Goal: Task Accomplishment & Management: Complete application form

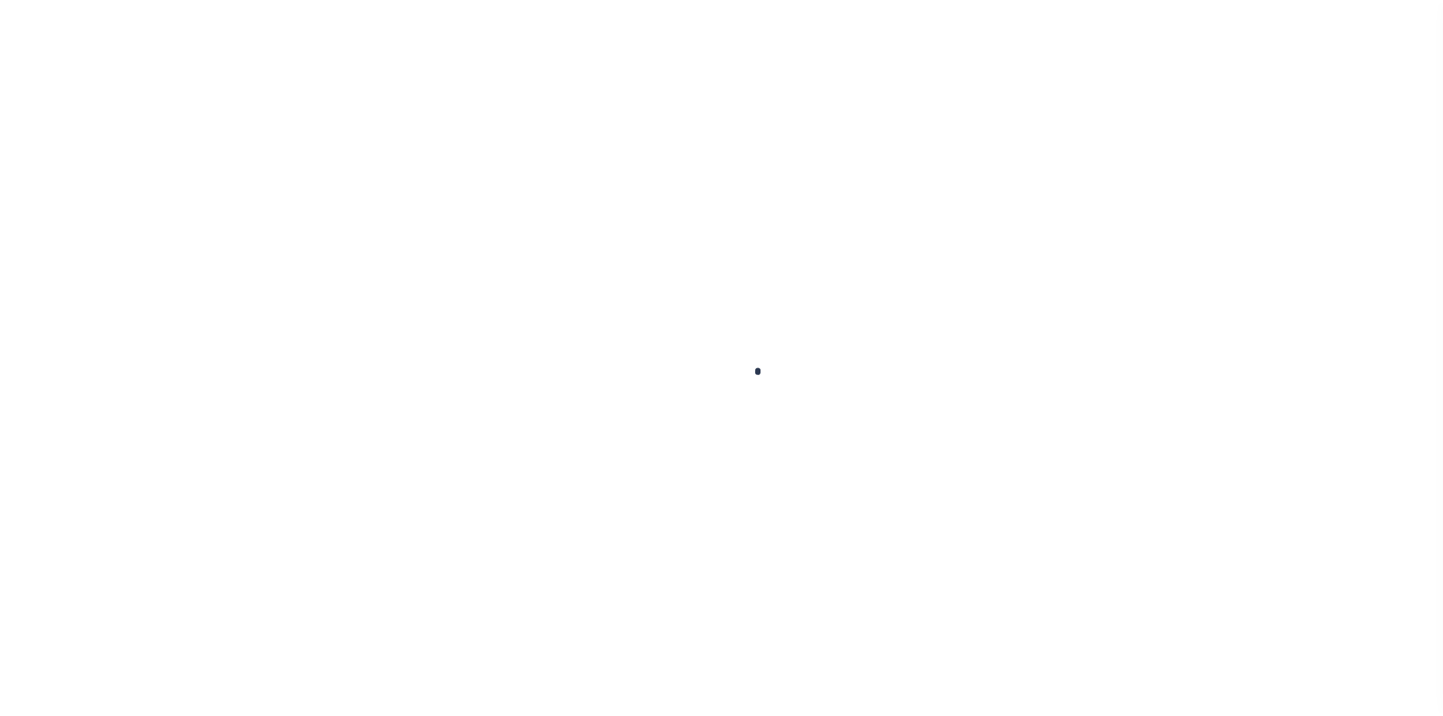
scroll to position [22, 0]
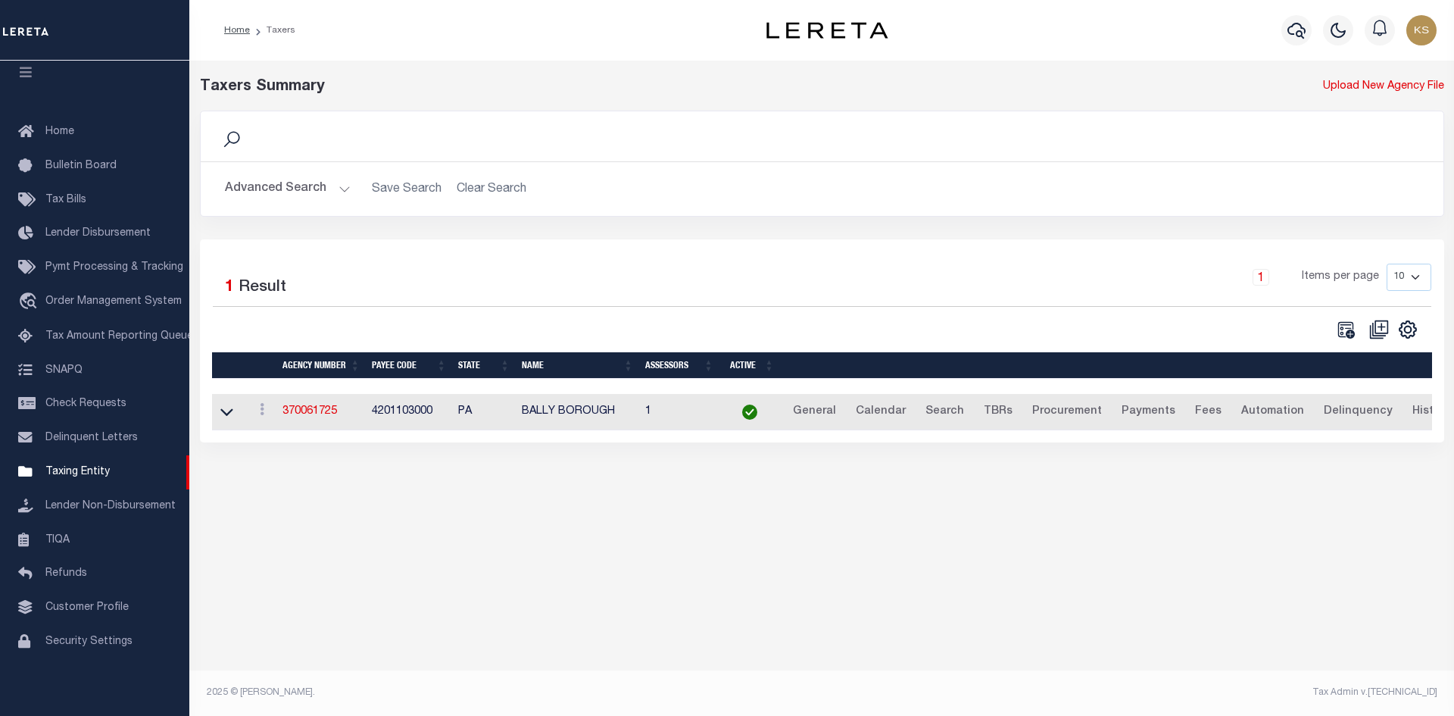
click at [504, 186] on h2 "Advanced Search Save Search Clear Search tblPayees_dynamictable_____DefaultSave…" at bounding box center [822, 189] width 1219 height 30
click at [280, 189] on button "Advanced Search" at bounding box center [288, 189] width 126 height 30
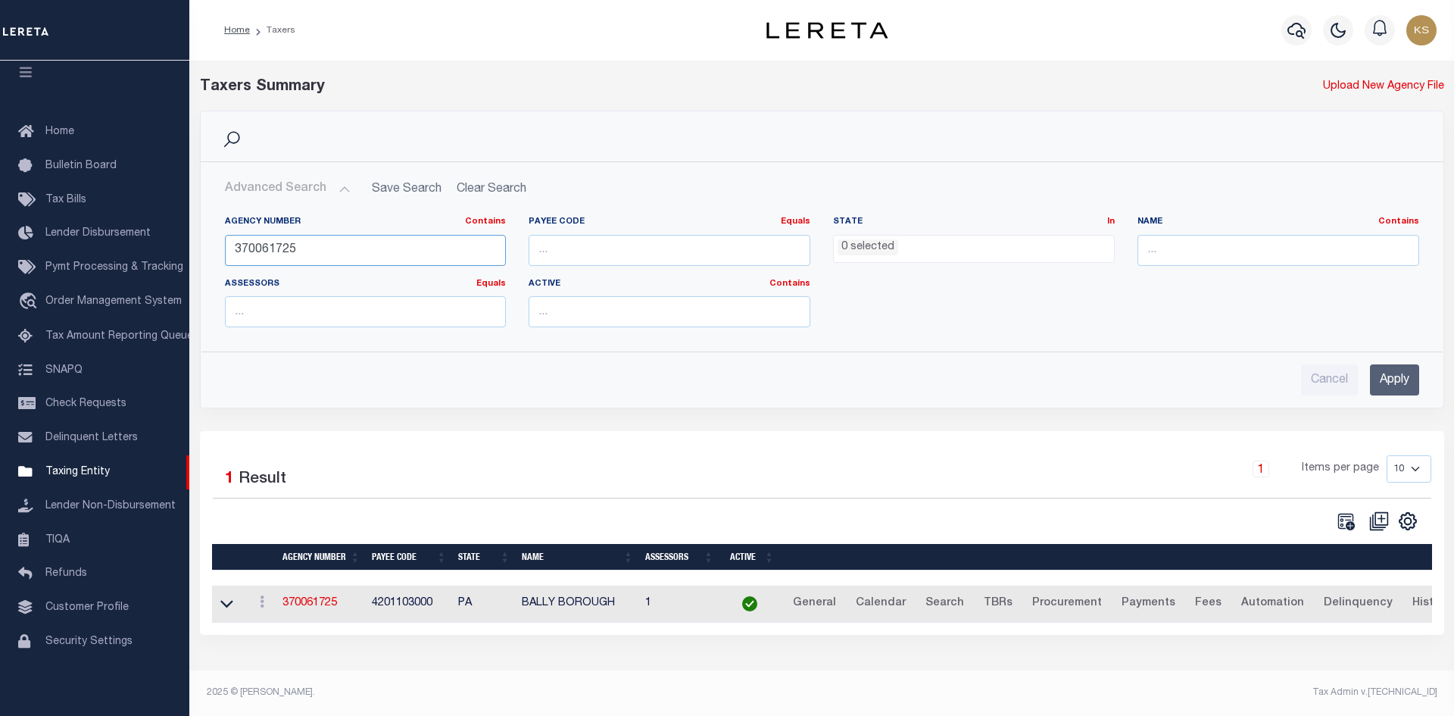
click at [312, 254] on input "370061725" at bounding box center [366, 250] width 282 height 31
type input "421017922"
click at [1397, 380] on input "Apply" at bounding box center [1394, 379] width 49 height 31
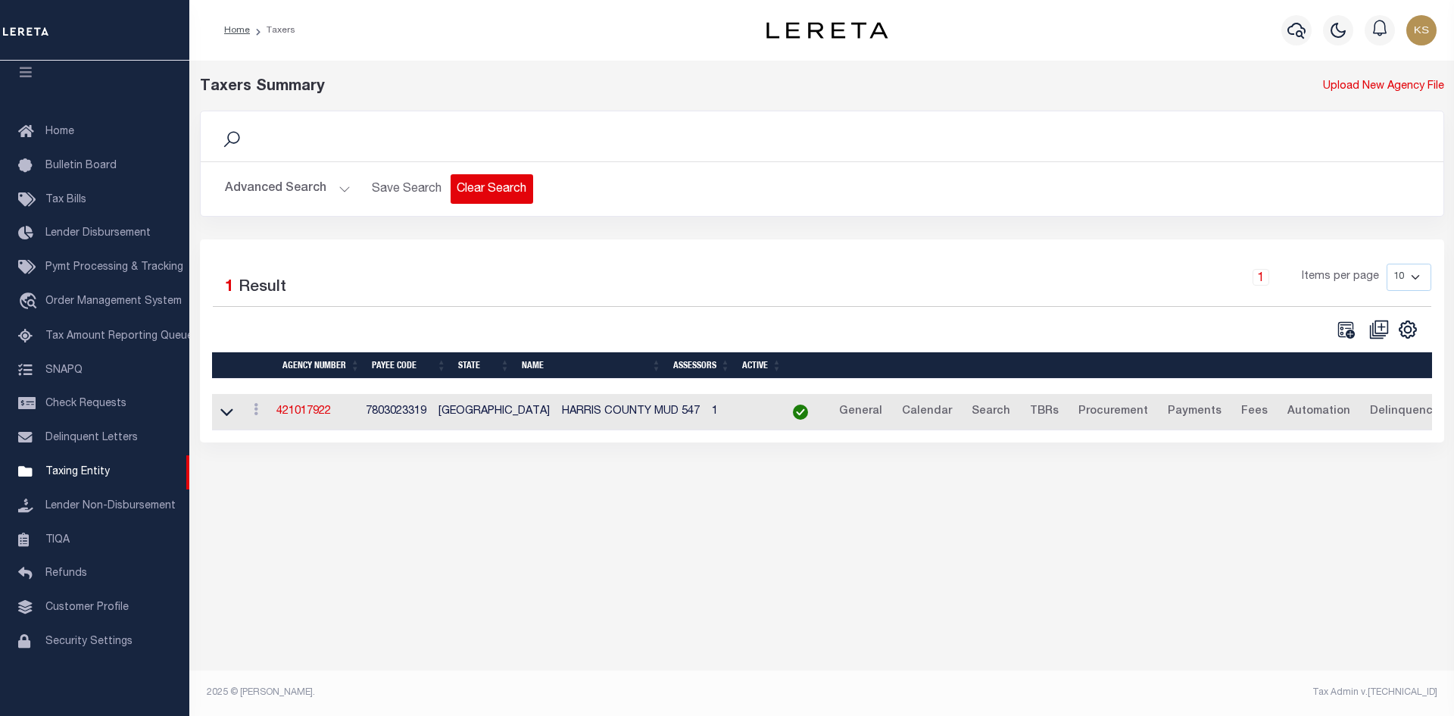
click at [497, 189] on button "Clear Search" at bounding box center [492, 189] width 83 height 30
select select
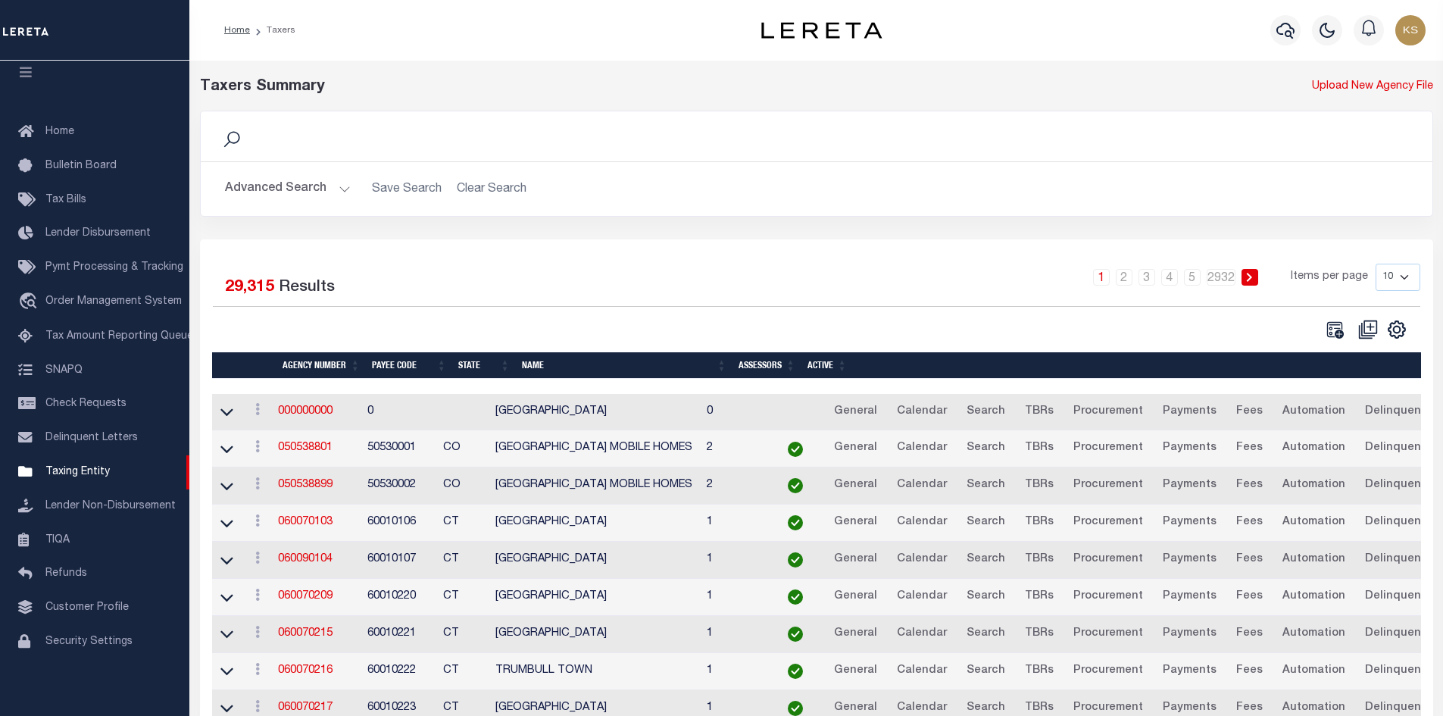
click at [256, 192] on button "Advanced Search" at bounding box center [288, 189] width 126 height 30
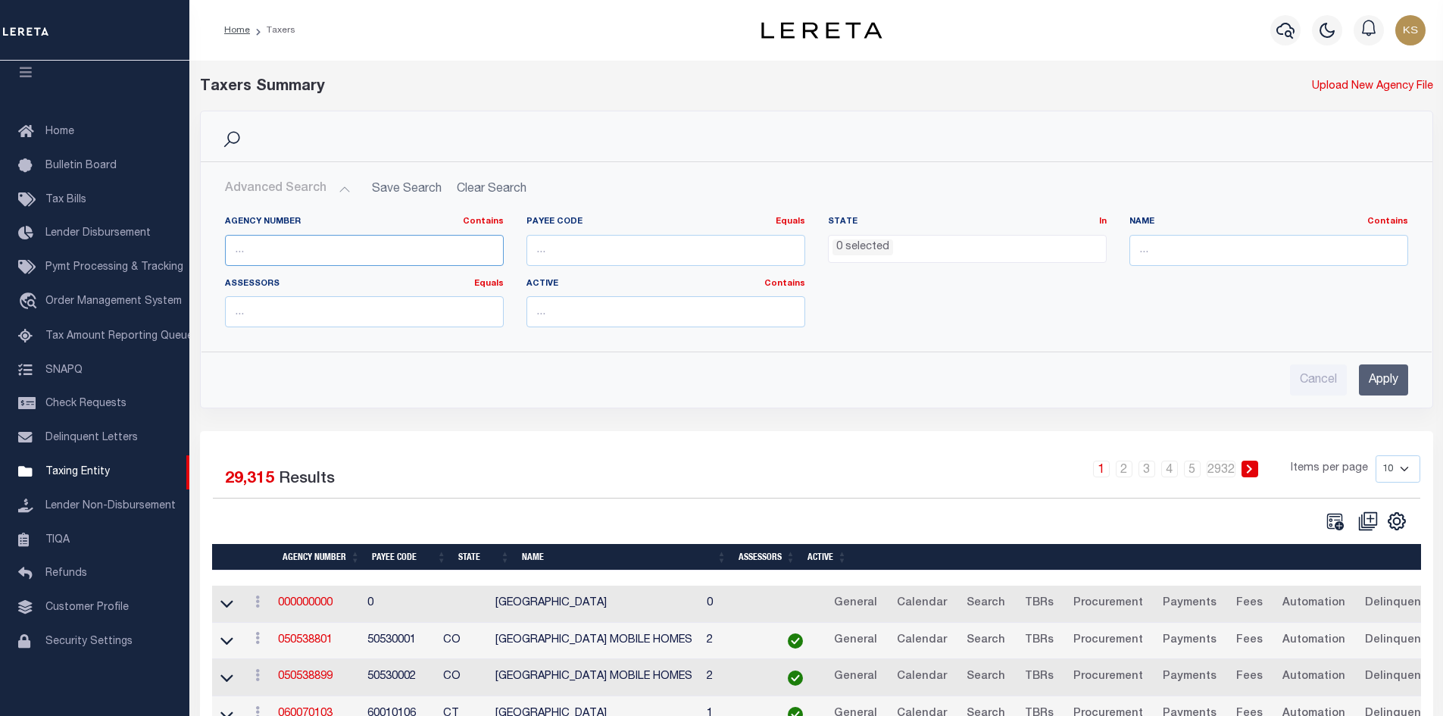
click at [354, 243] on input "text" at bounding box center [364, 250] width 279 height 31
type input "421018922"
click at [1385, 378] on input "Apply" at bounding box center [1383, 379] width 49 height 31
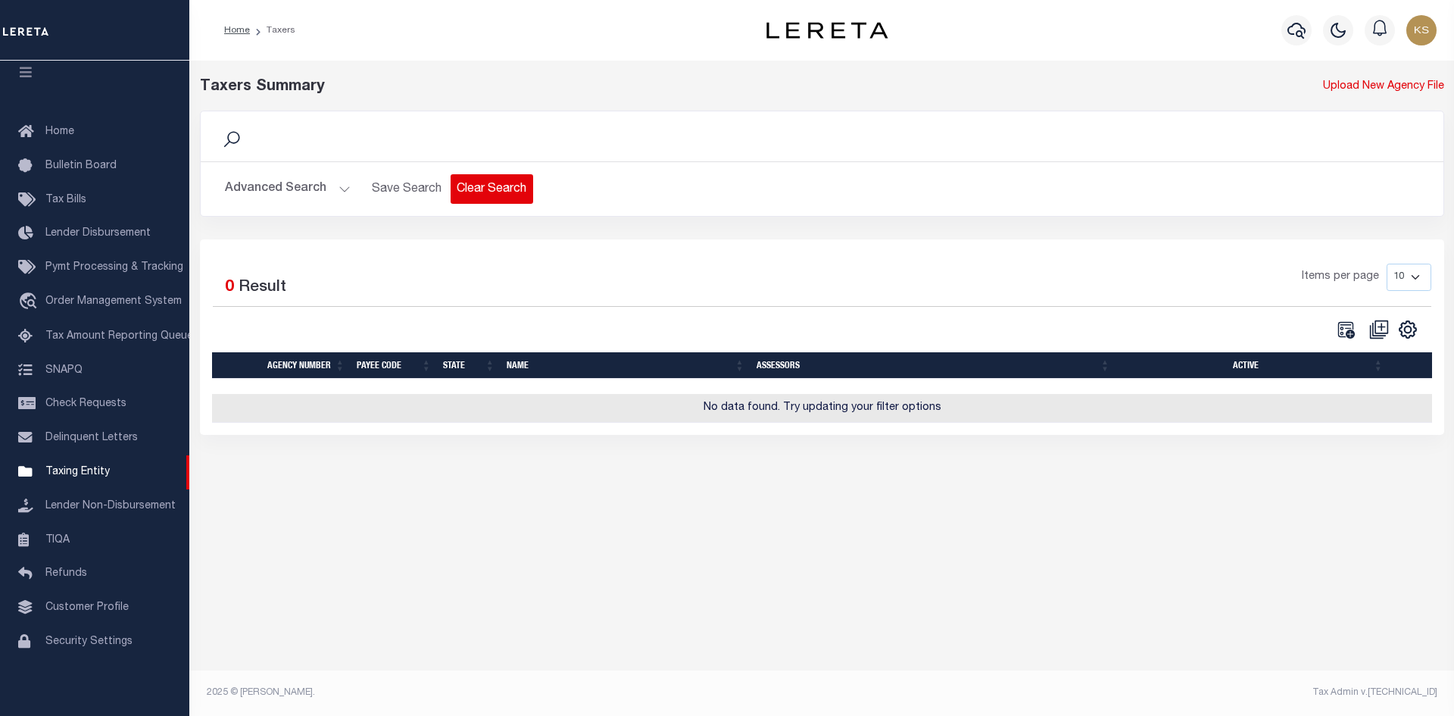
click at [485, 178] on button "Clear Search" at bounding box center [492, 189] width 83 height 30
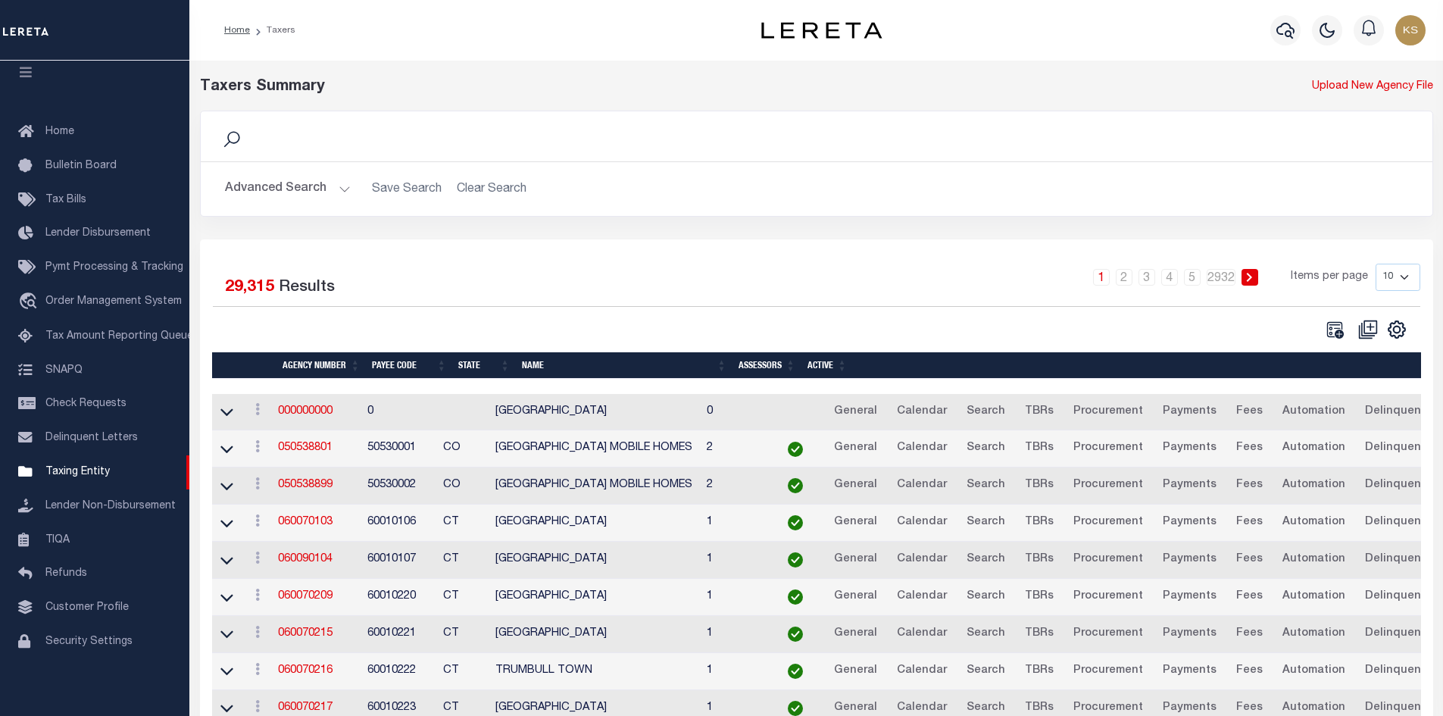
click at [301, 195] on button "Advanced Search" at bounding box center [288, 189] width 126 height 30
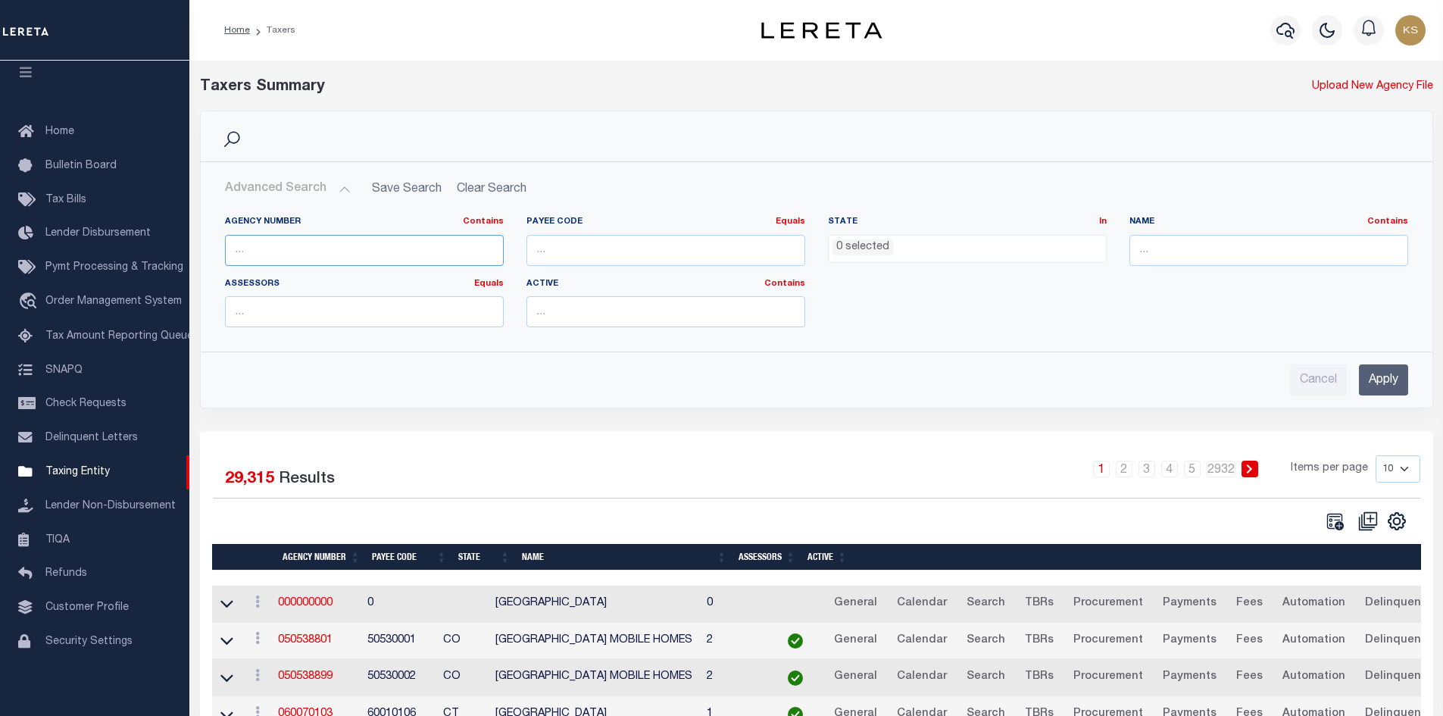
click at [323, 246] on input "text" at bounding box center [364, 250] width 279 height 31
type input "421017922"
click at [1366, 380] on input "Apply" at bounding box center [1383, 379] width 49 height 31
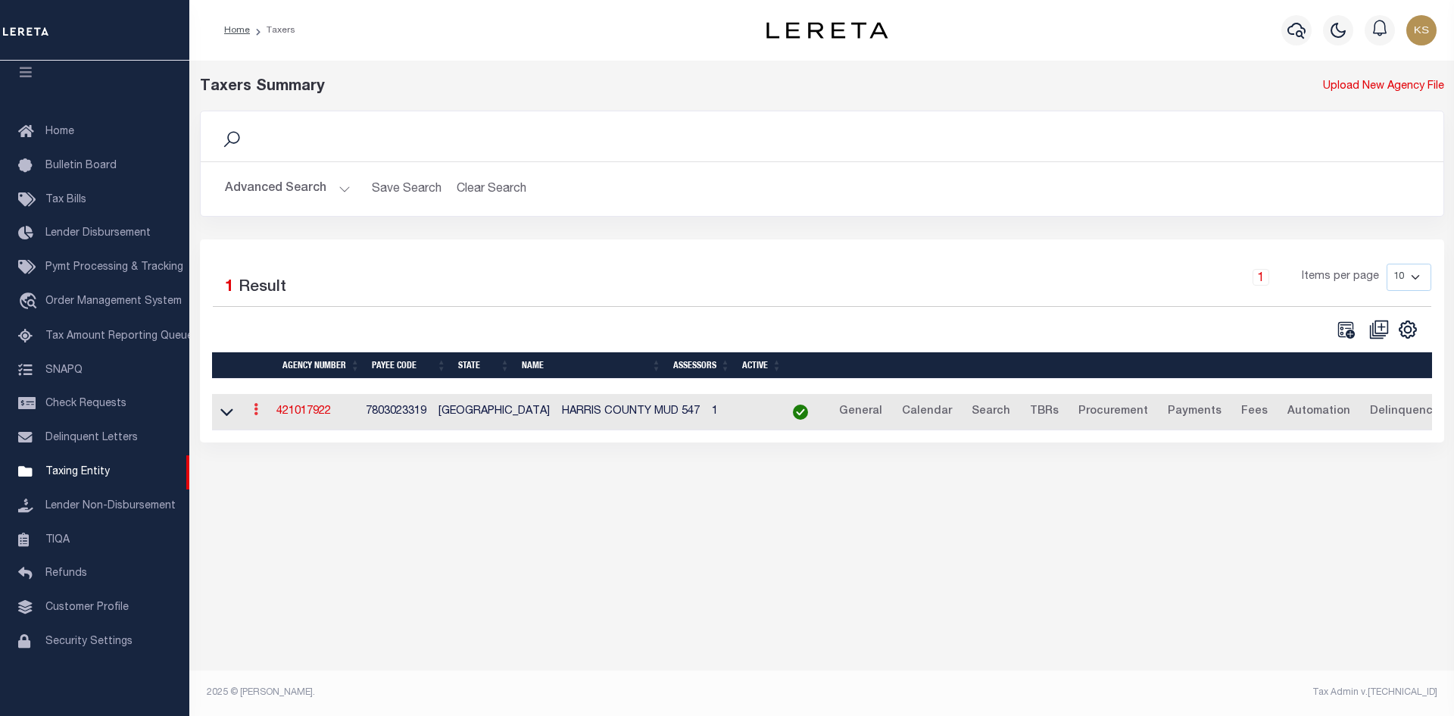
click at [258, 411] on icon at bounding box center [256, 409] width 5 height 12
click at [285, 464] on link "Clone agency" at bounding box center [300, 460] width 105 height 25
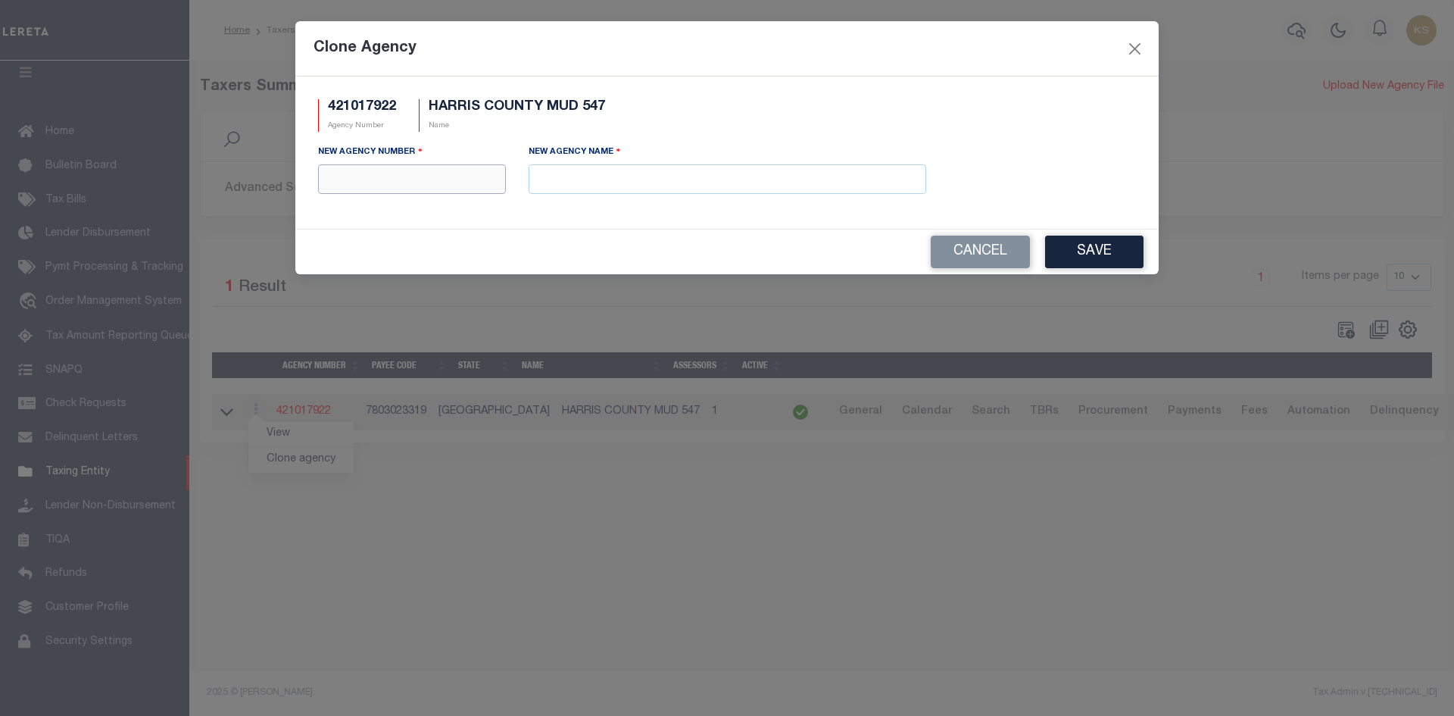
click at [389, 175] on input "text" at bounding box center [412, 179] width 188 height 30
click at [760, 181] on input "text" at bounding box center [728, 179] width 398 height 30
paste input "HARRIS COUNTY MUD 547 MOBILE HOMES"
type input "HARRIS COUNTY MUD 547 MOBILE HOMES"
click at [438, 178] on input "text" at bounding box center [412, 179] width 188 height 30
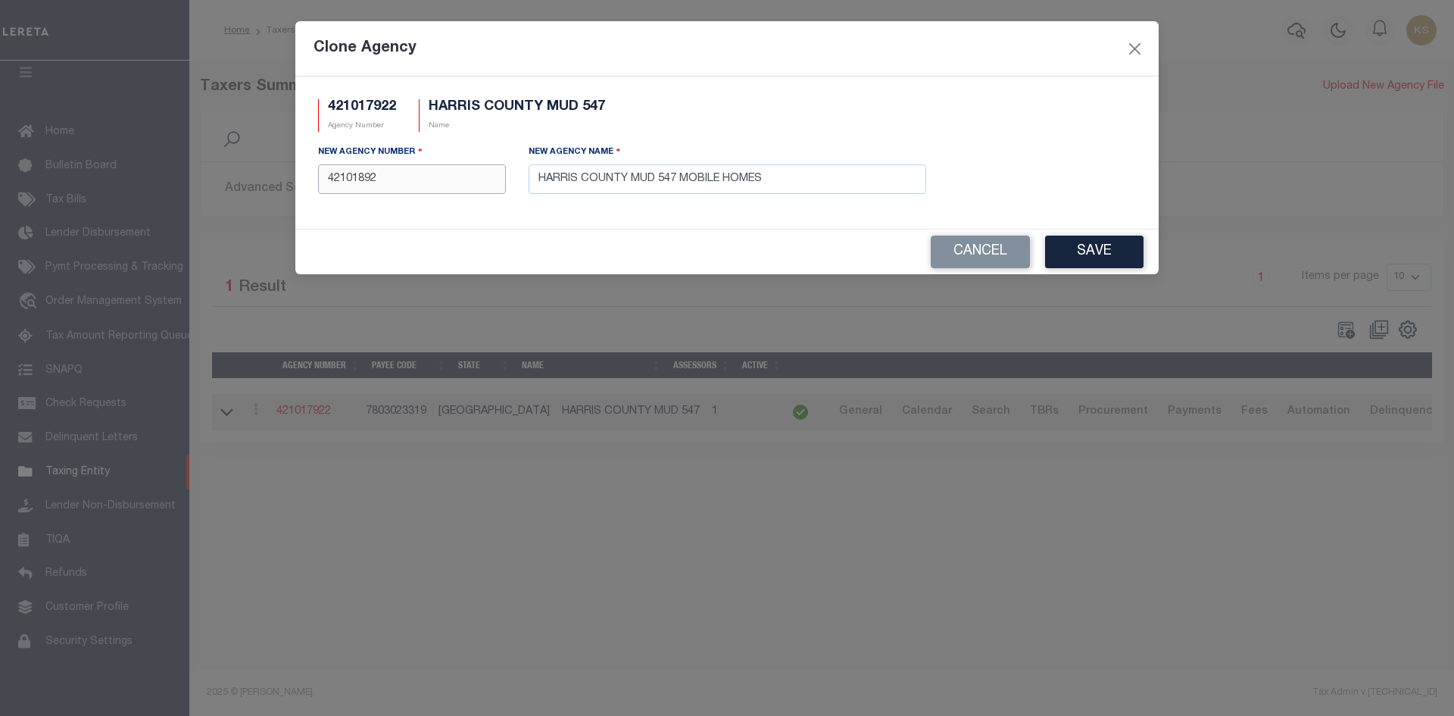
type input "421018922"
click at [438, 178] on input "421018922" at bounding box center [412, 179] width 188 height 30
type input "421018922"
click at [1120, 252] on button "Save" at bounding box center [1094, 252] width 98 height 33
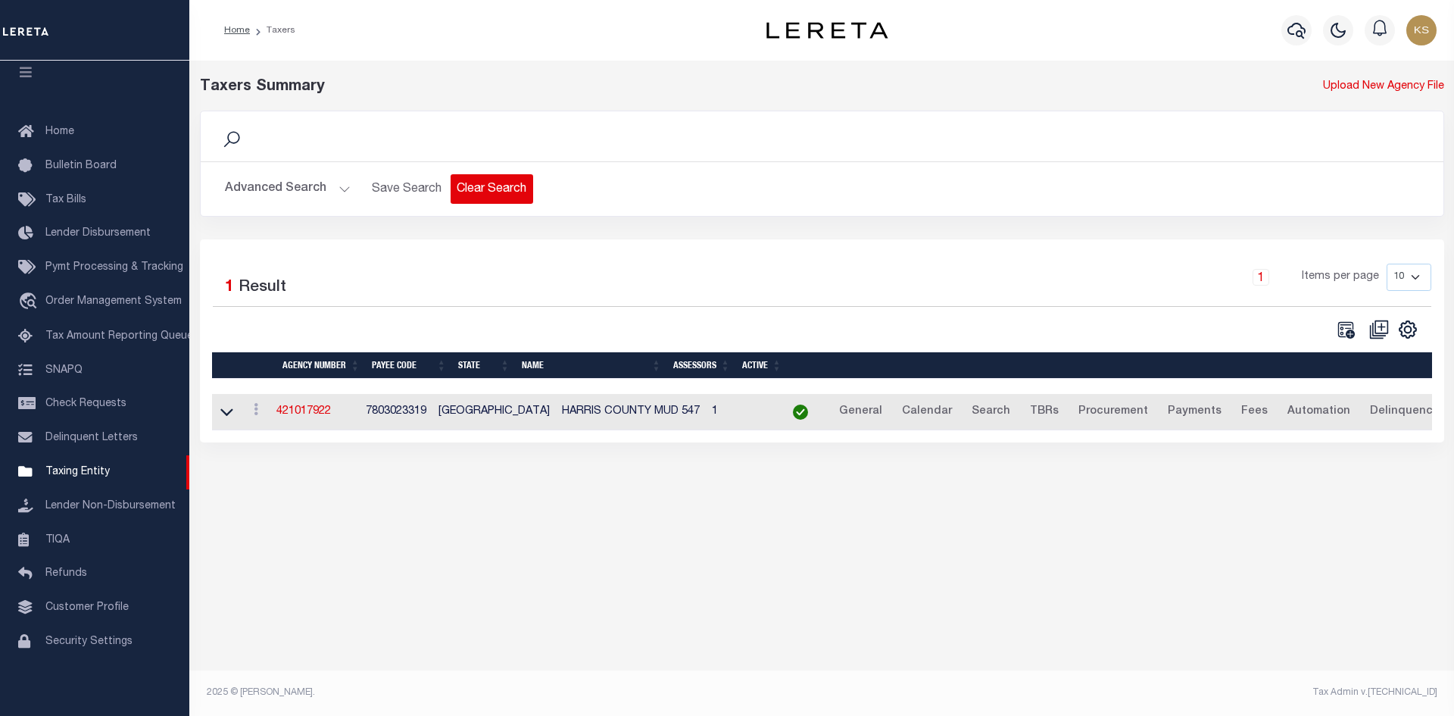
click at [500, 186] on button "Clear Search" at bounding box center [492, 189] width 83 height 30
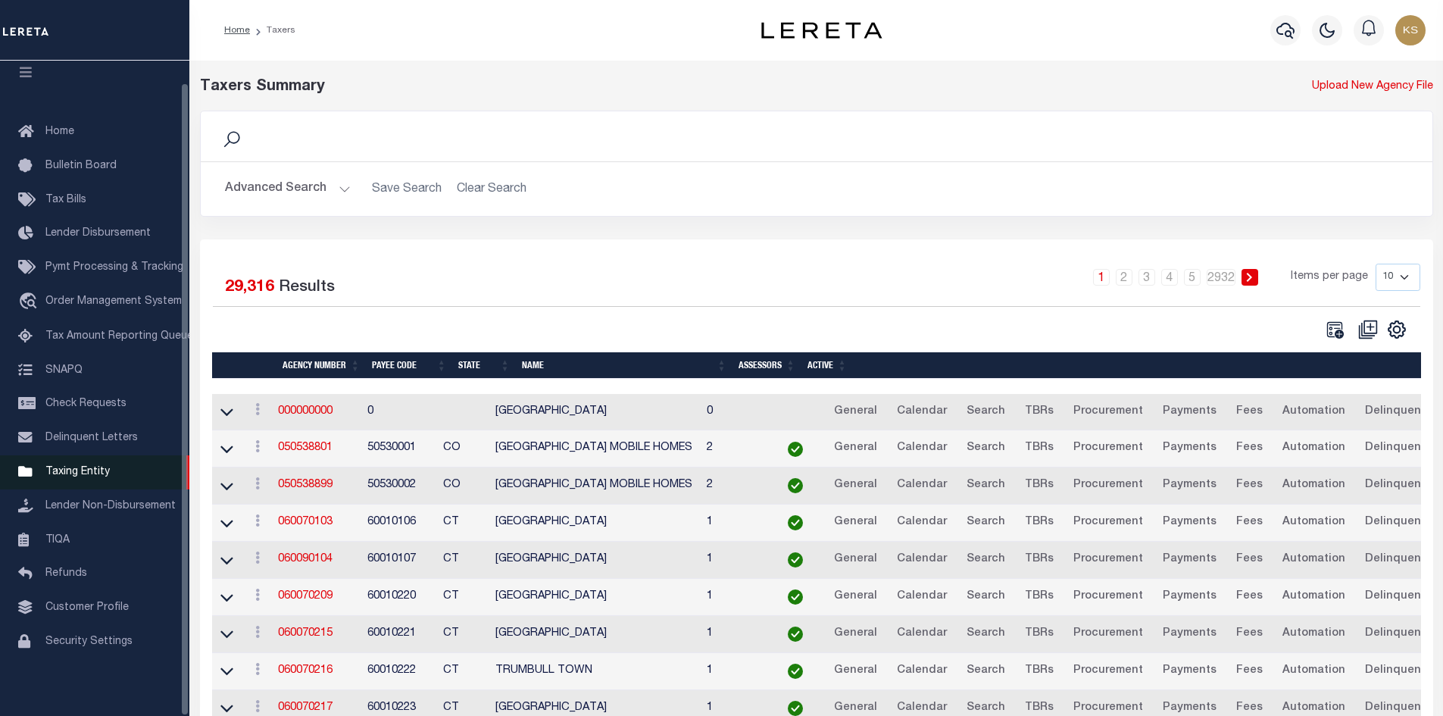
click at [57, 467] on span "Taxing Entity" at bounding box center [77, 472] width 64 height 11
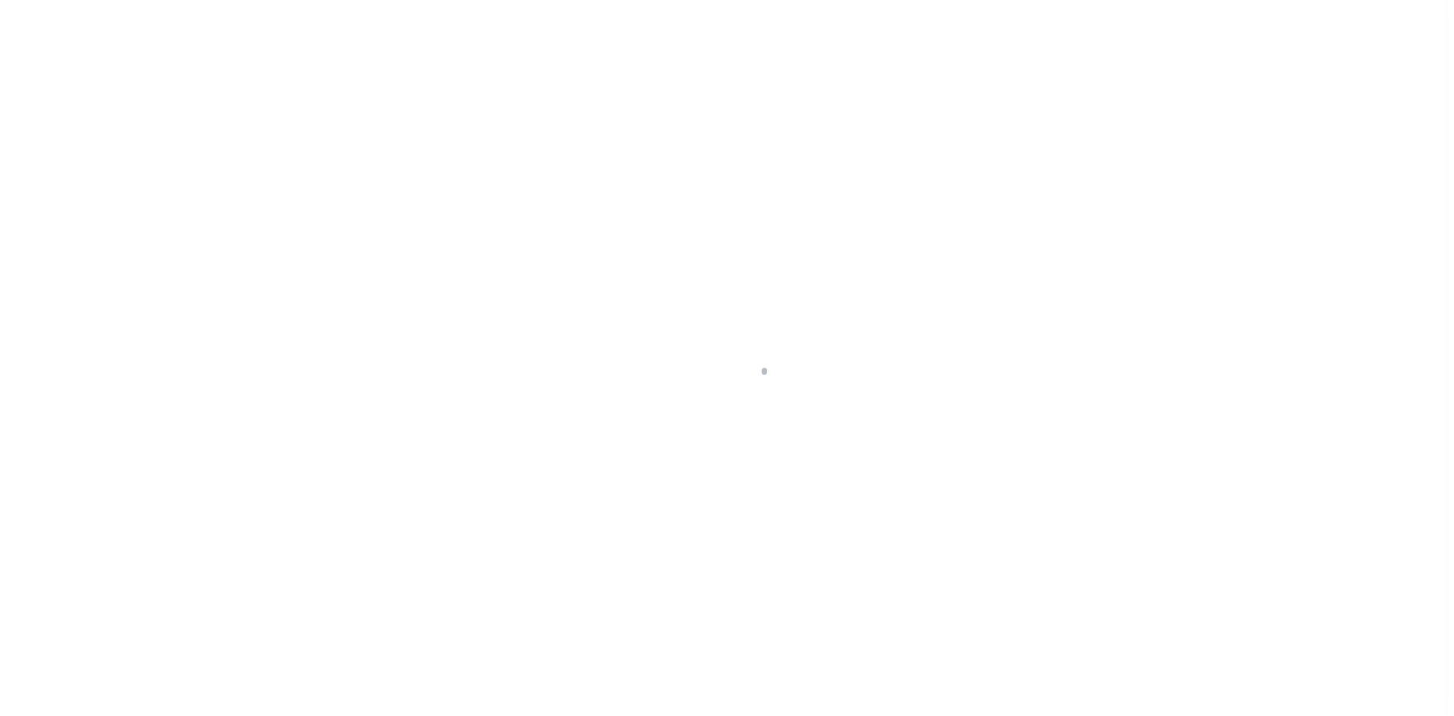
scroll to position [22, 0]
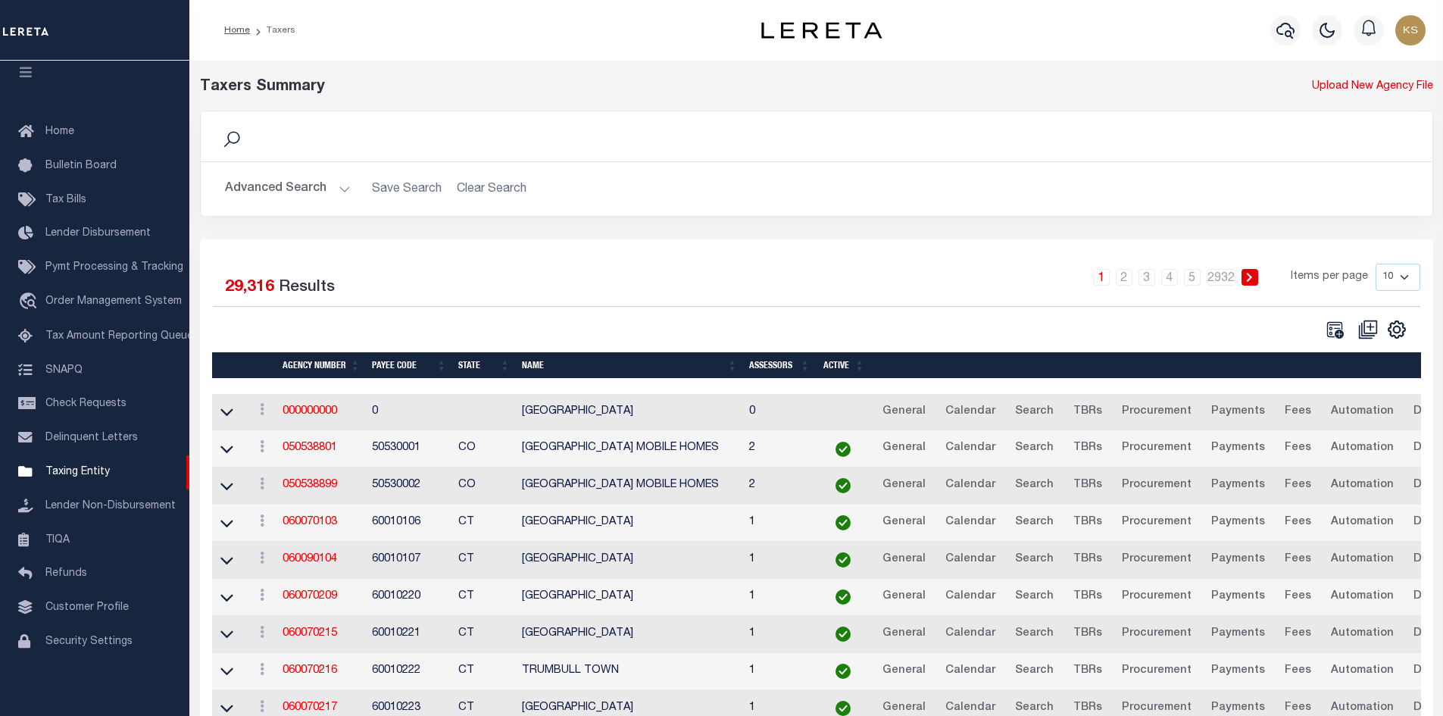
click at [267, 189] on button "Advanced Search" at bounding box center [288, 189] width 126 height 30
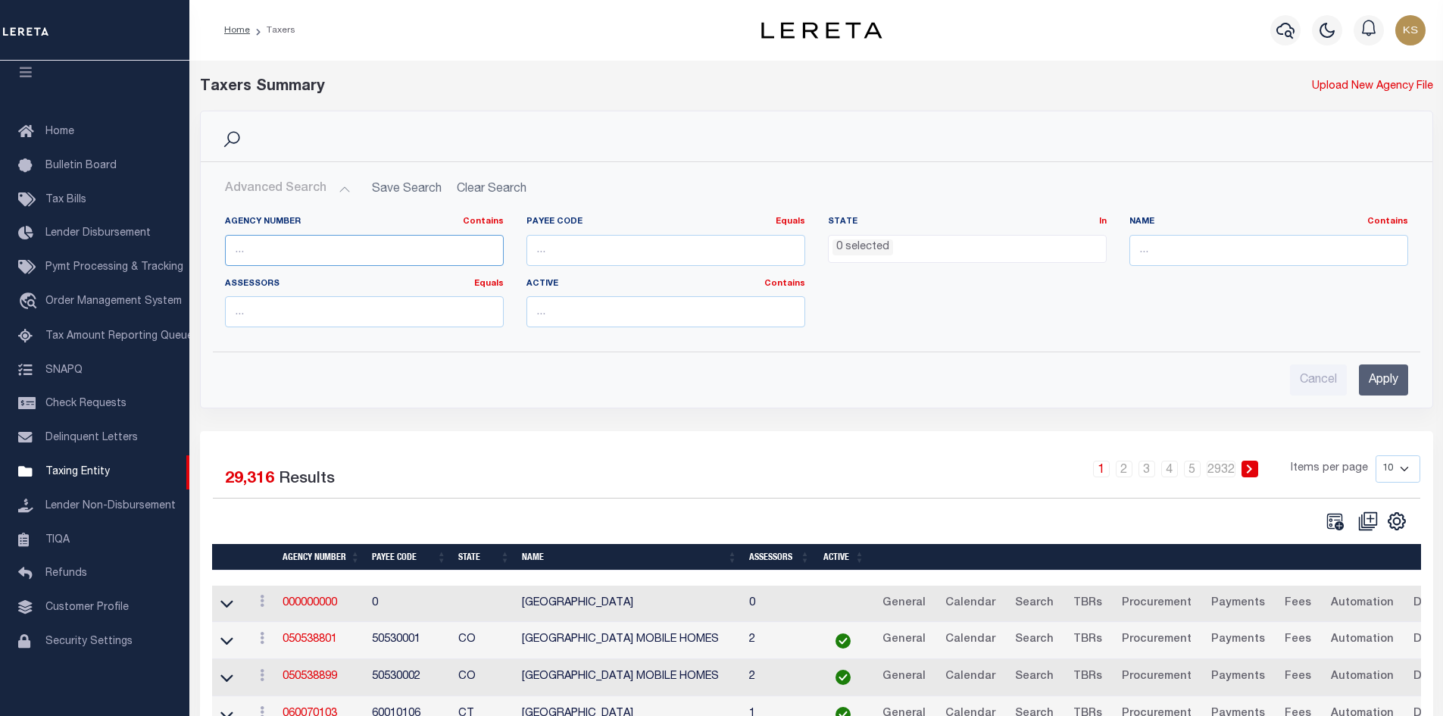
click at [318, 241] on input "text" at bounding box center [364, 250] width 279 height 31
type input "421018922"
click at [1384, 370] on input "Apply" at bounding box center [1383, 379] width 49 height 31
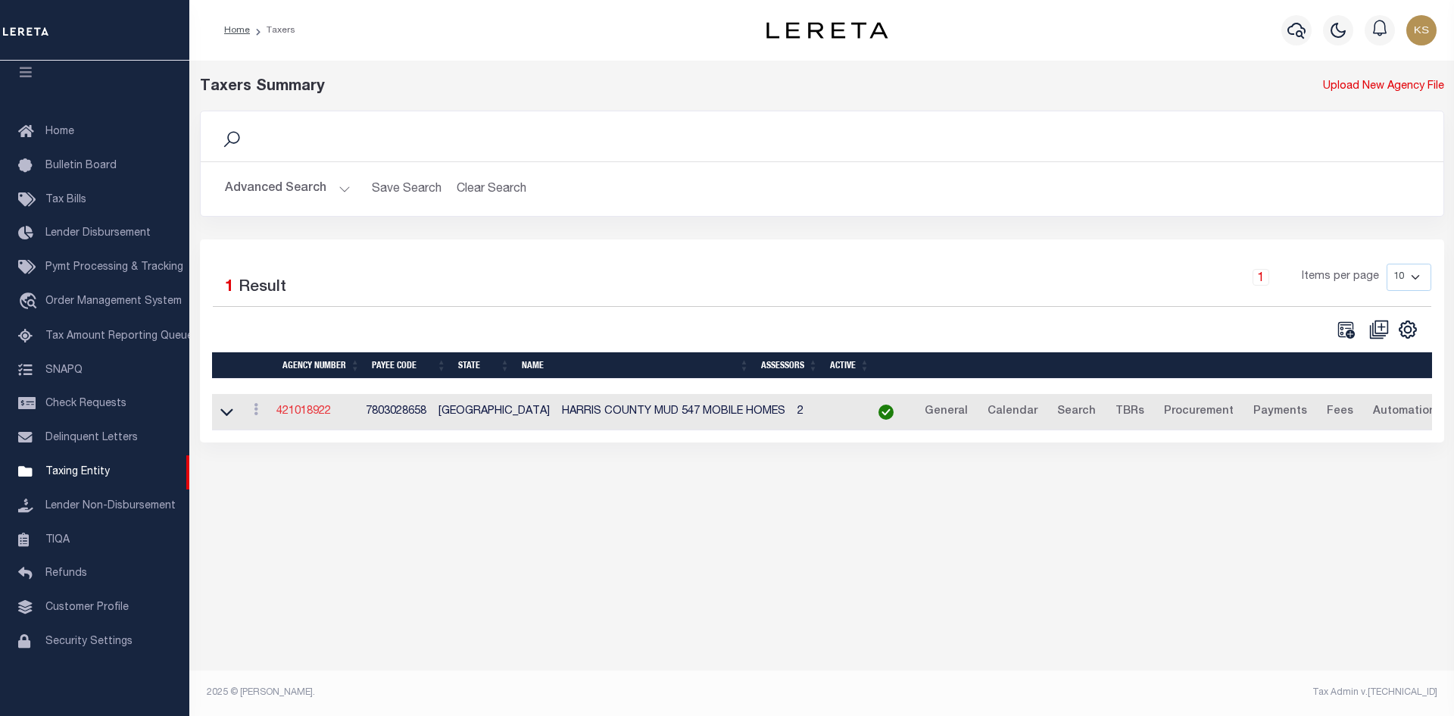
click at [317, 414] on link "421018922" at bounding box center [303, 411] width 55 height 11
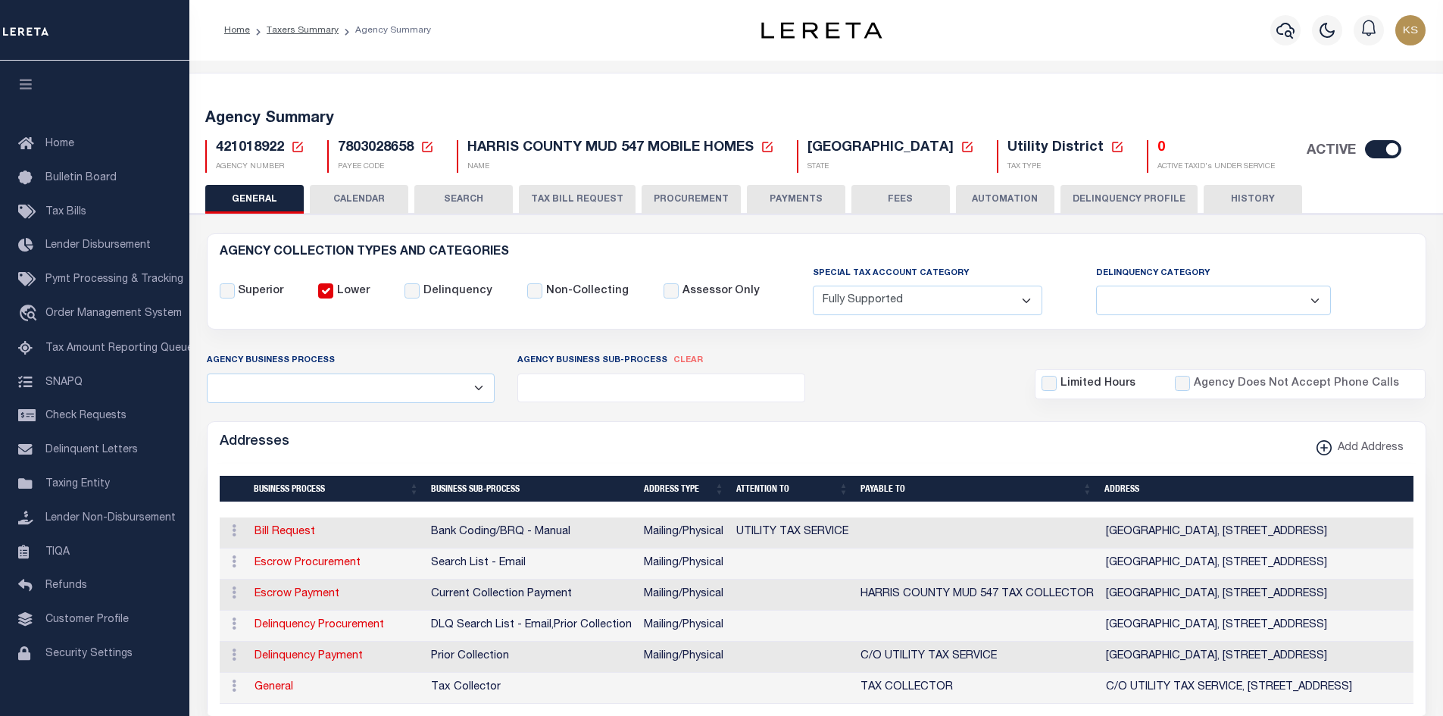
select select "1"
select select
click at [1110, 152] on icon at bounding box center [1117, 147] width 14 height 14
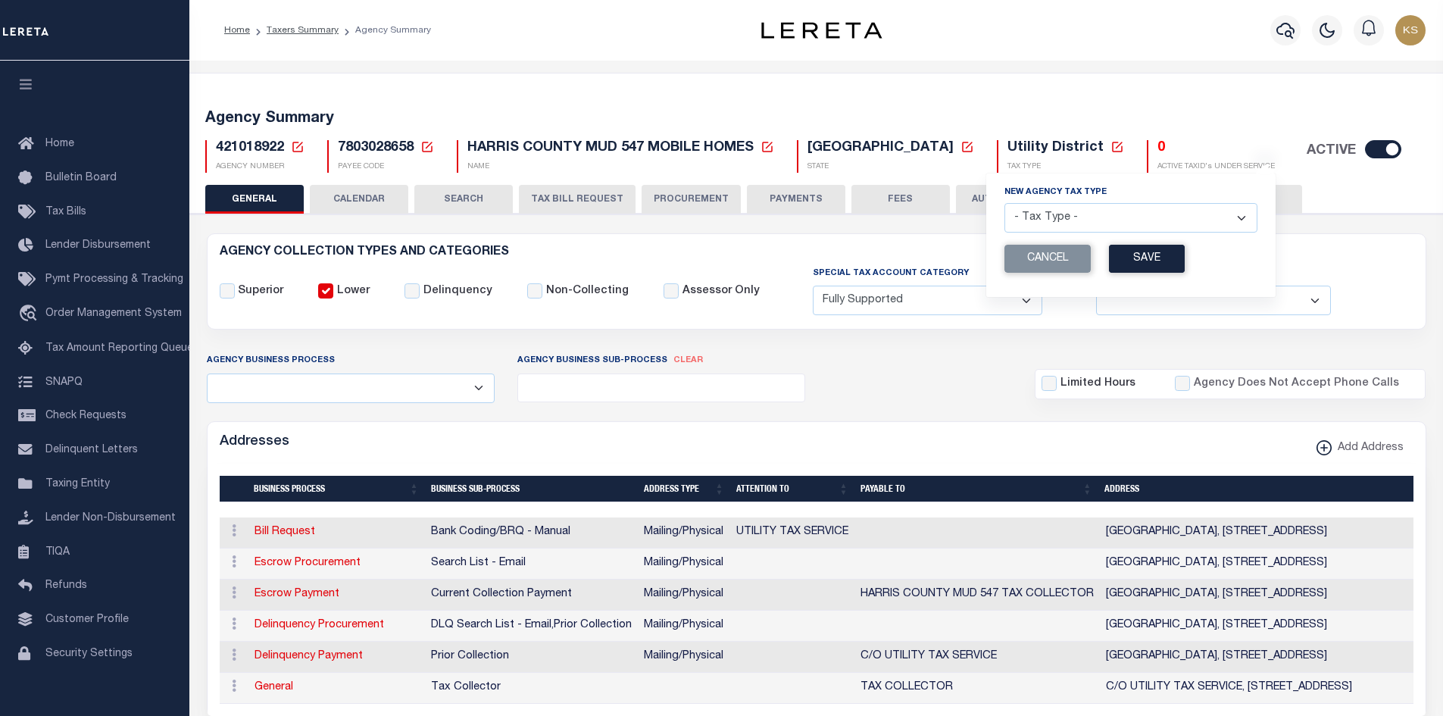
click at [1095, 215] on select "- Tax Type - Assessments Bonds Borough Central Collection Agency City Conversio…" at bounding box center [1130, 218] width 253 height 30
select select "52"
click at [1004, 204] on select "- Tax Type - Assessments Bonds Borough Central Collection Agency City Conversio…" at bounding box center [1130, 218] width 253 height 30
click at [1109, 264] on button "Save" at bounding box center [1147, 259] width 76 height 28
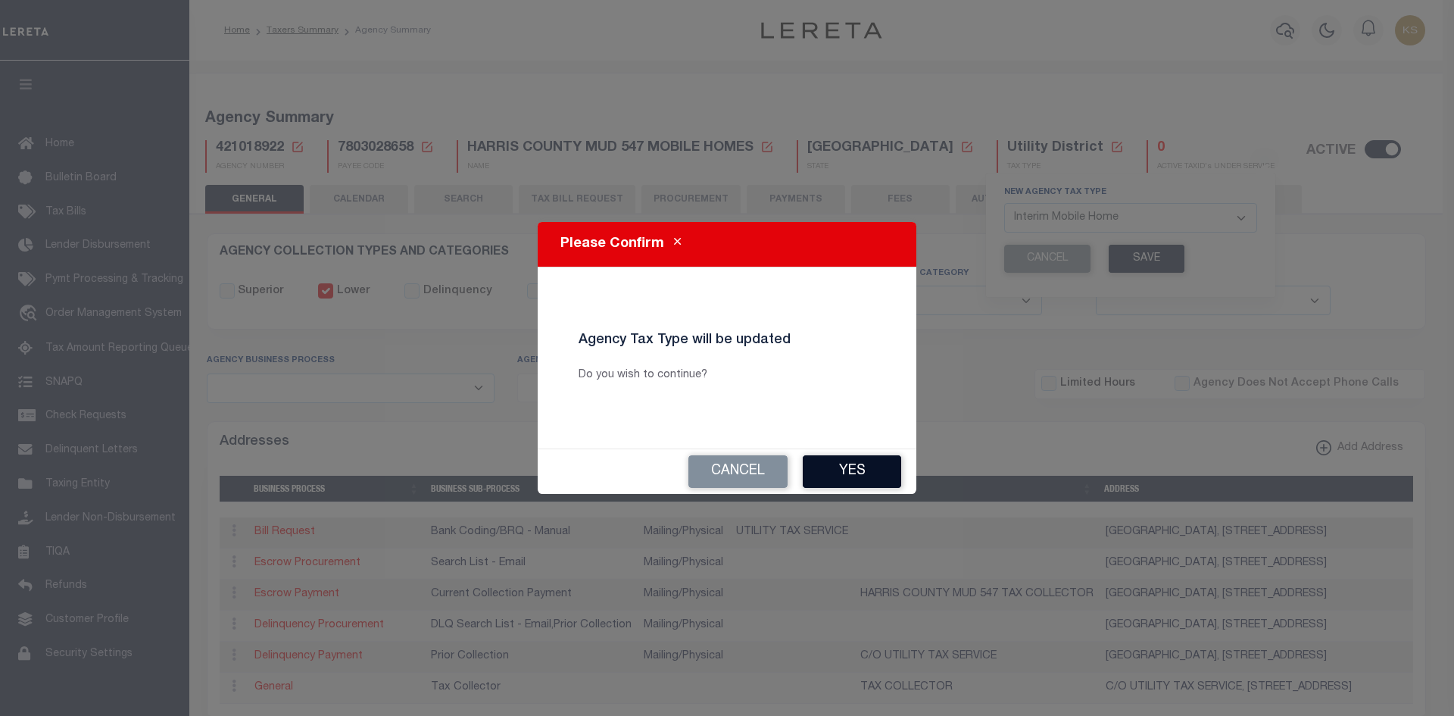
click at [874, 469] on button "Yes" at bounding box center [852, 471] width 98 height 33
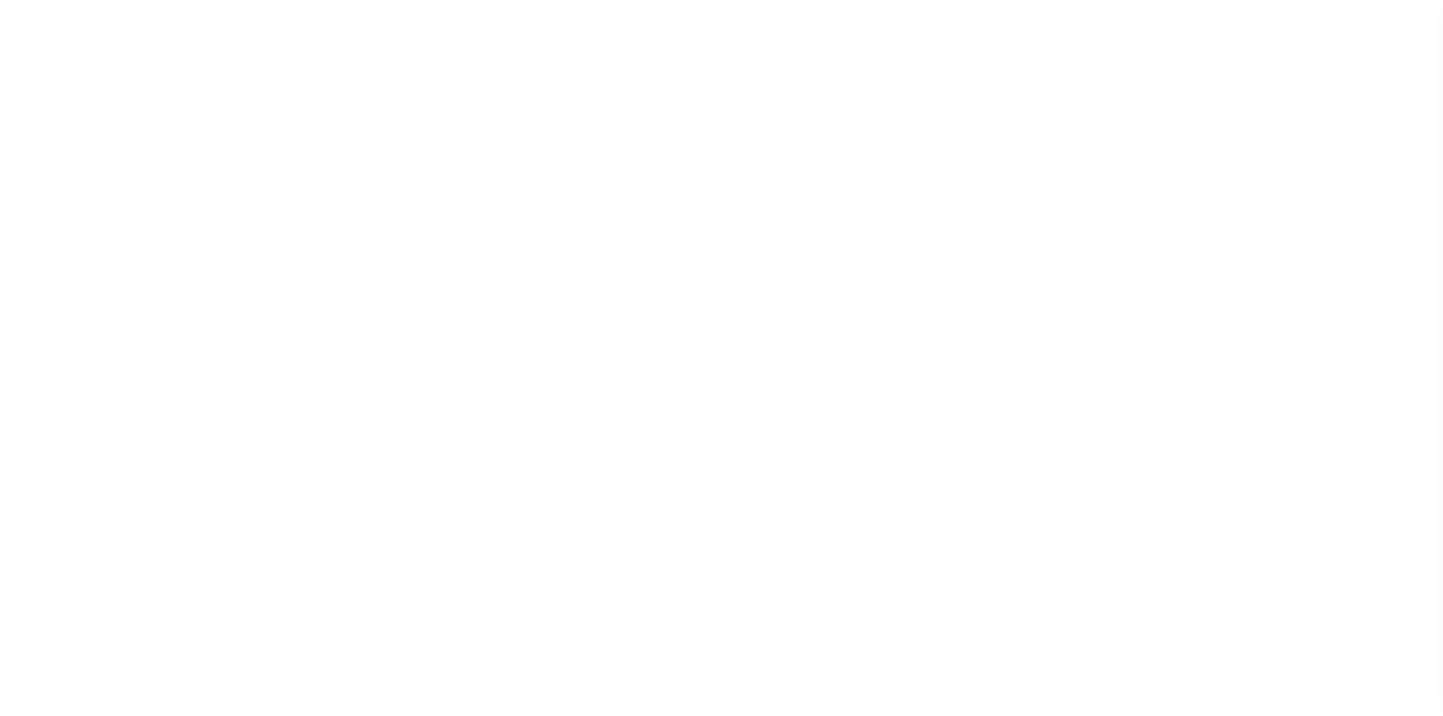
select select "1"
select select
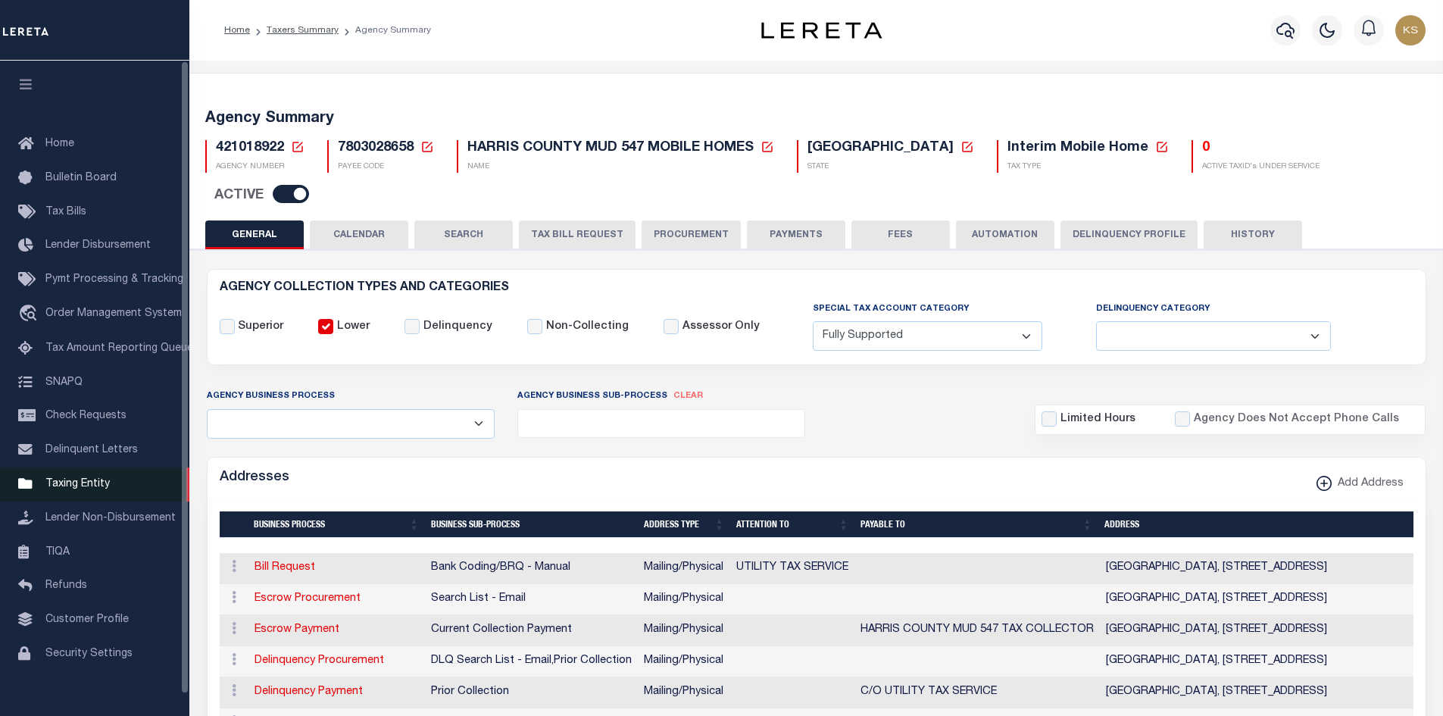
click at [55, 486] on span "Taxing Entity" at bounding box center [77, 484] width 64 height 11
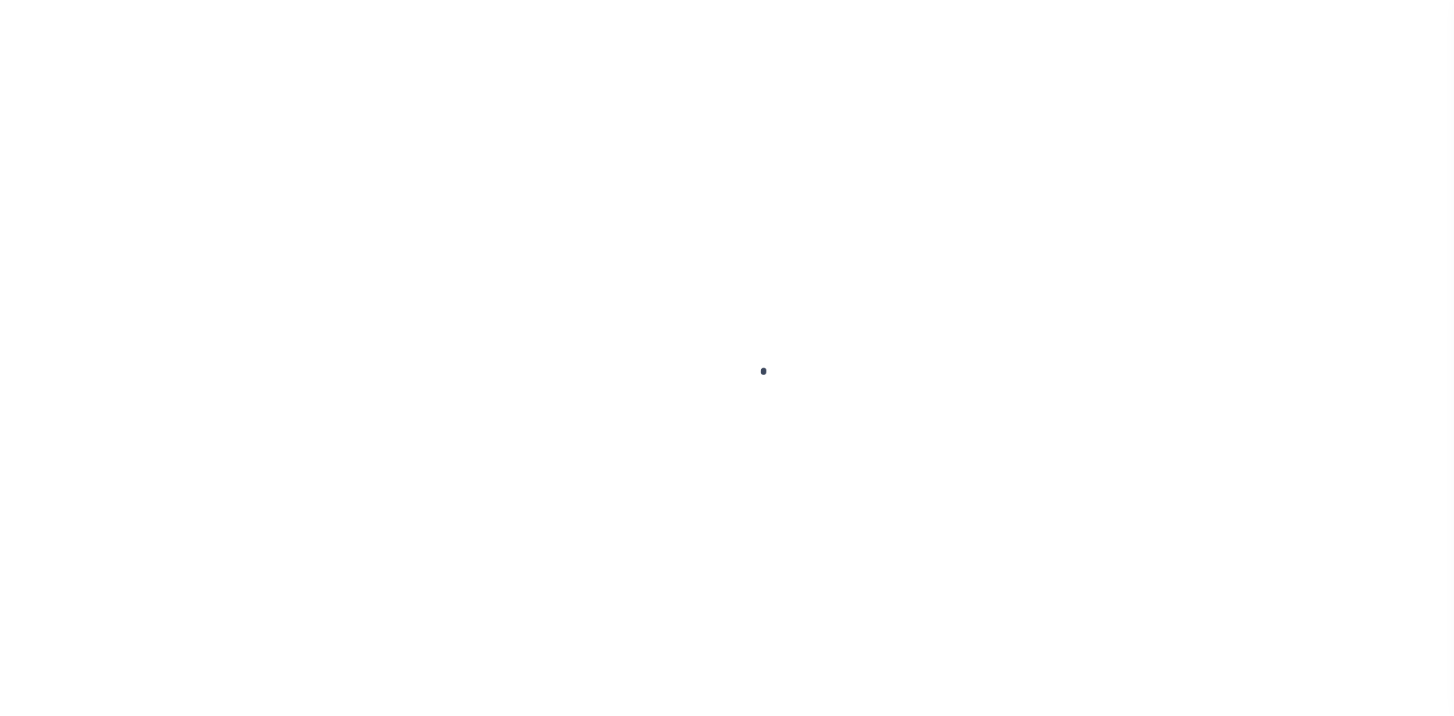
scroll to position [22, 0]
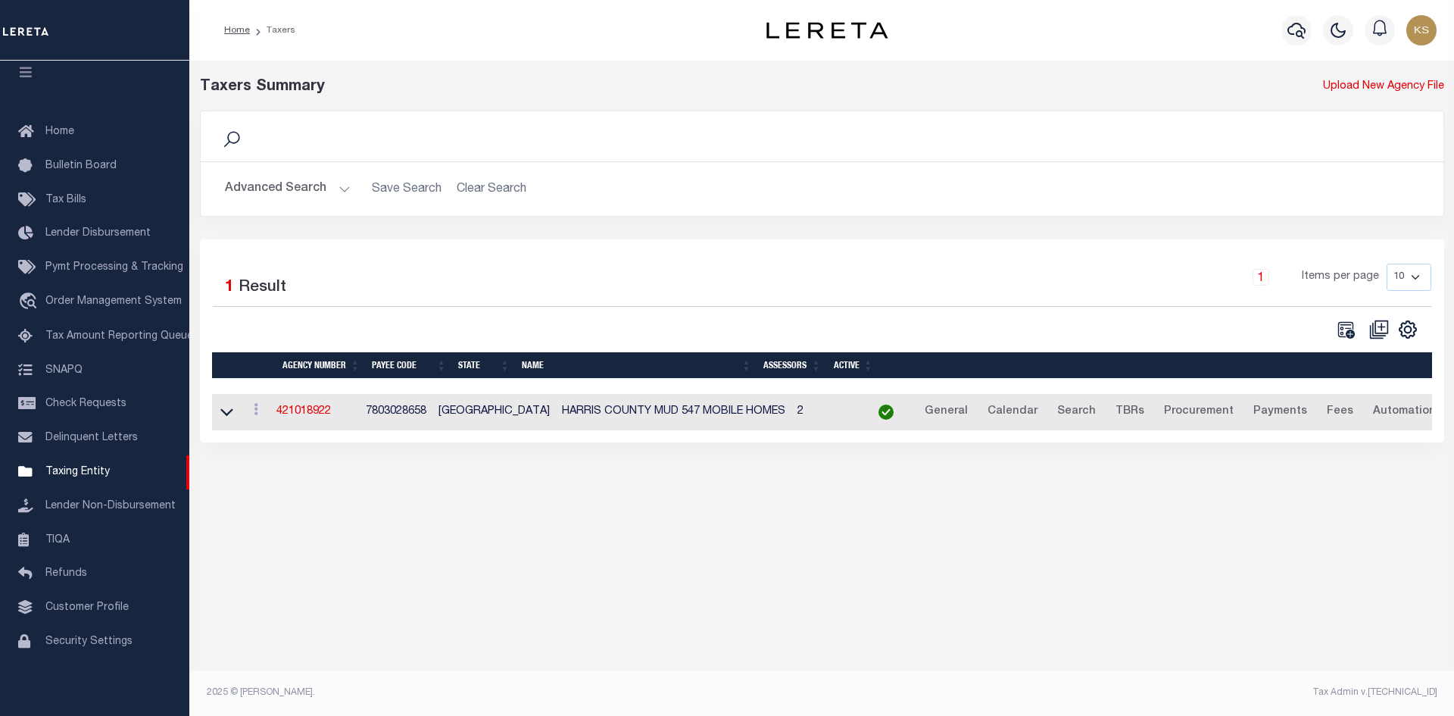
click at [513, 188] on h2 "Advanced Search Save Search Clear Search tblPayees_dynamictable_____DefaultSave…" at bounding box center [822, 189] width 1219 height 30
click at [298, 194] on button "Advanced Search" at bounding box center [288, 189] width 126 height 30
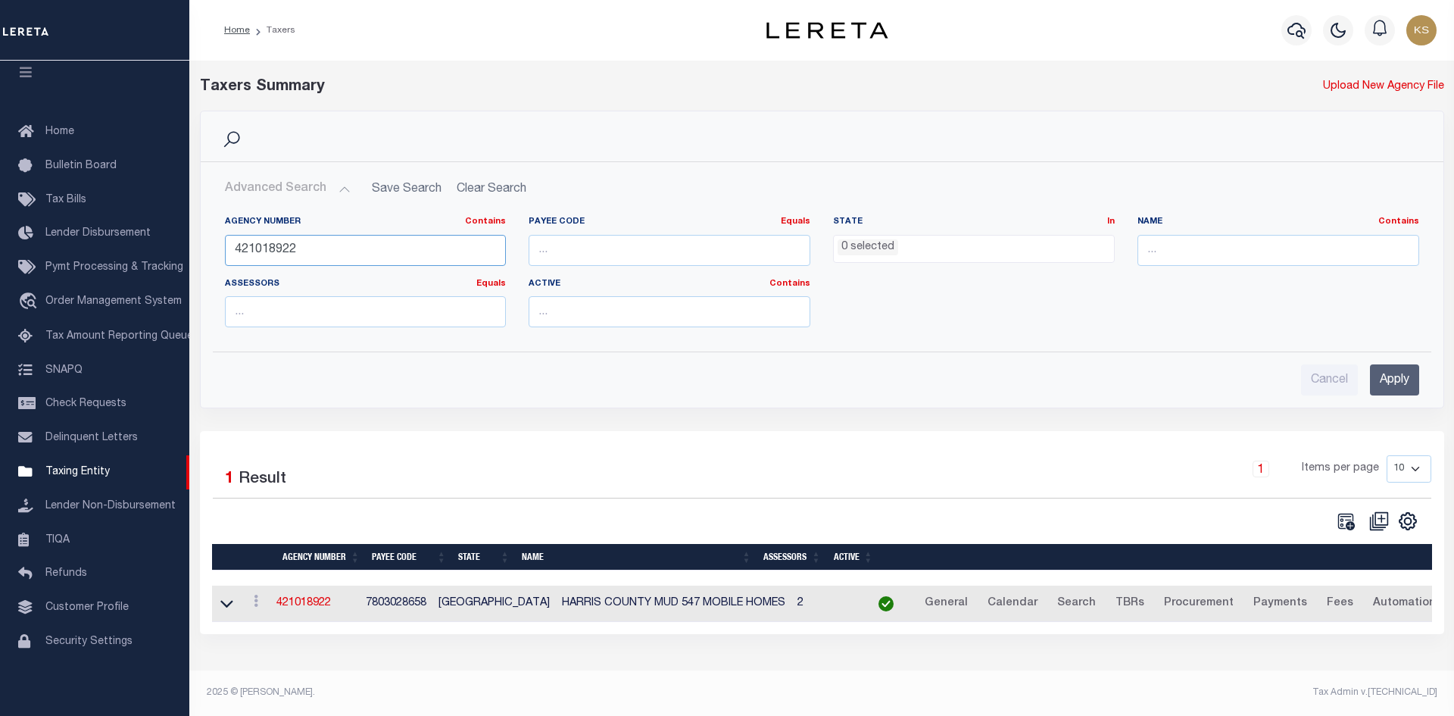
click at [336, 251] on input "421018922" at bounding box center [366, 250] width 282 height 31
type input "440138219"
click at [1399, 380] on input "Apply" at bounding box center [1394, 379] width 49 height 31
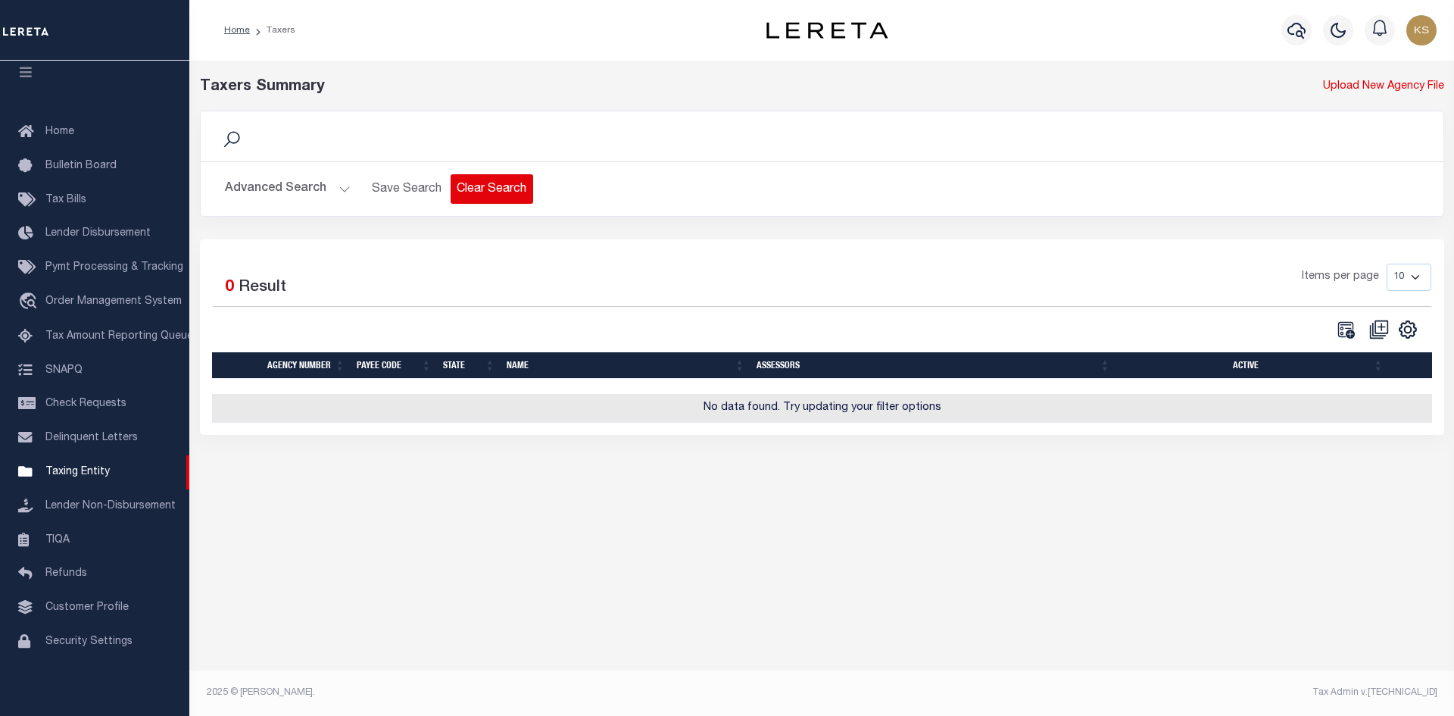
click at [457, 187] on button "Clear Search" at bounding box center [492, 189] width 83 height 30
select select
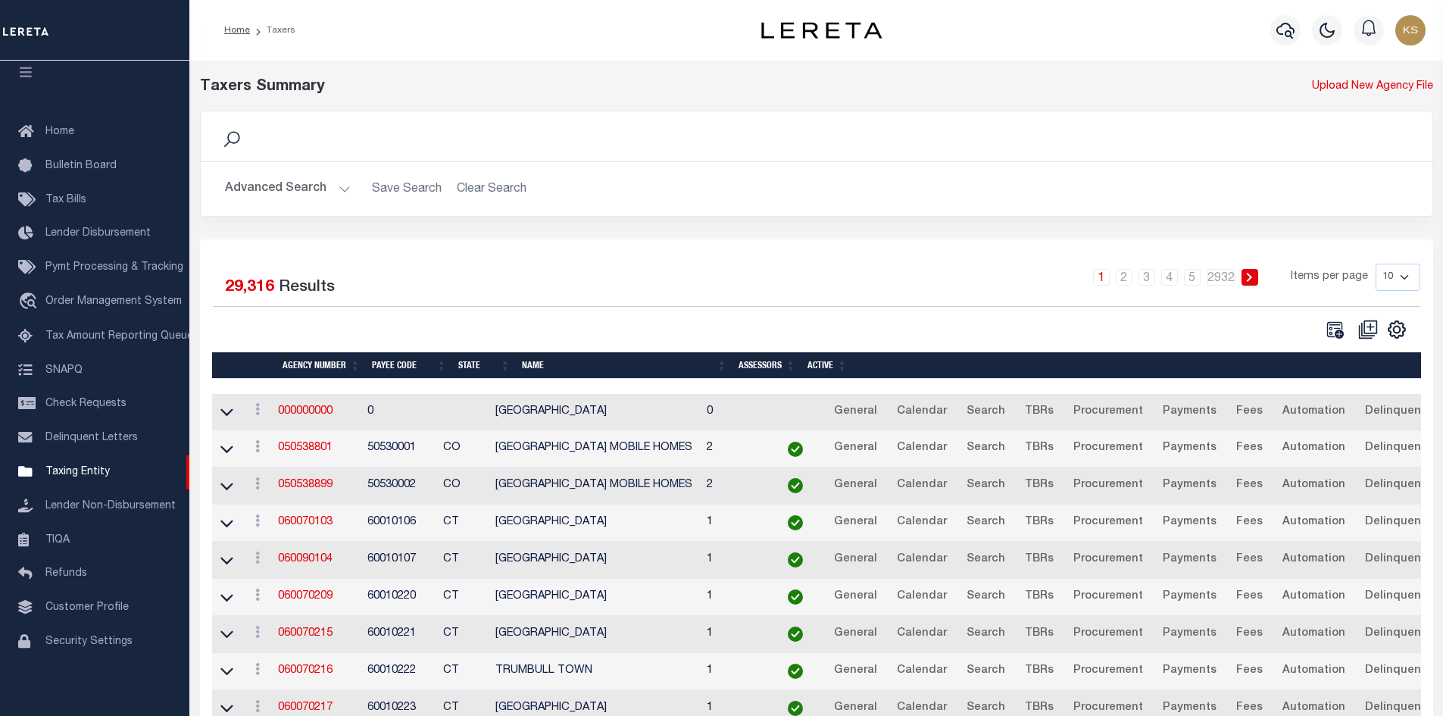
click at [271, 185] on button "Advanced Search" at bounding box center [288, 189] width 126 height 30
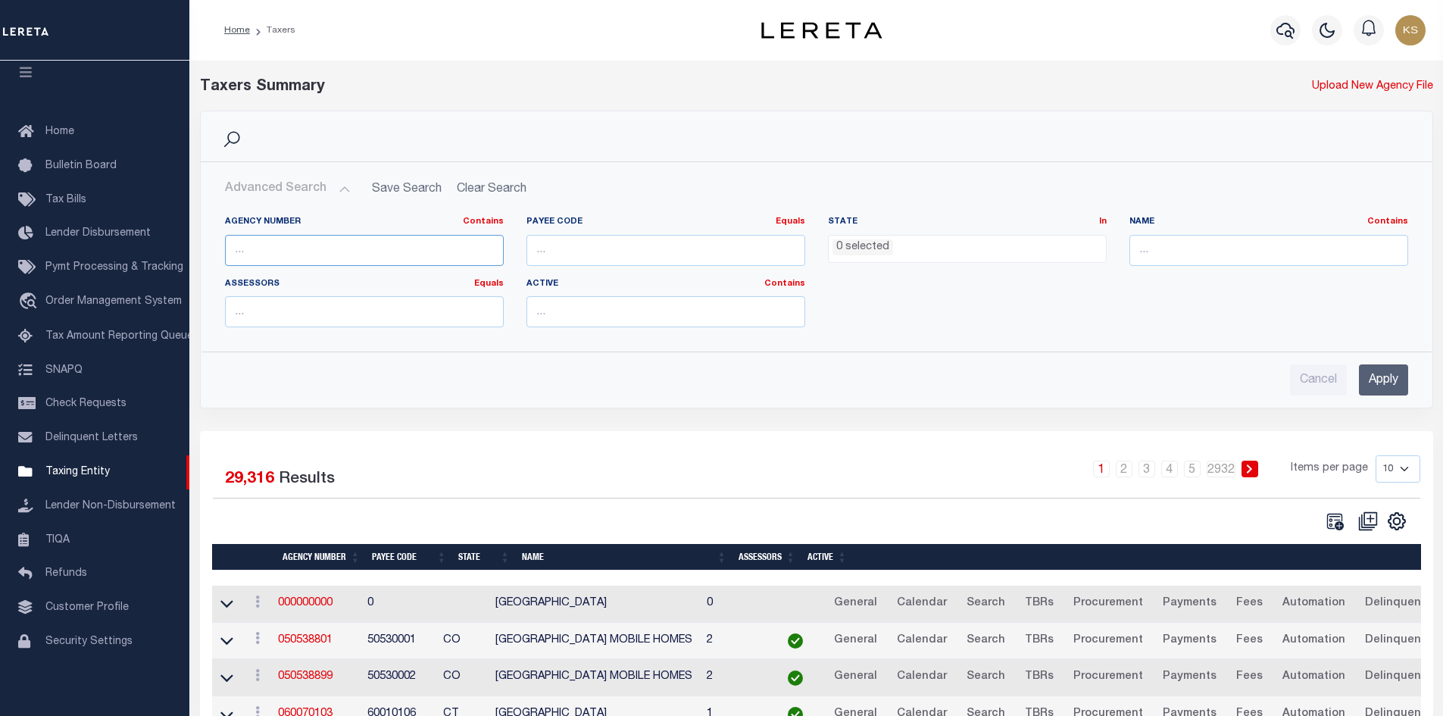
click at [358, 243] on input "text" at bounding box center [364, 250] width 279 height 31
type input "440130219"
click at [1383, 373] on input "Apply" at bounding box center [1383, 379] width 49 height 31
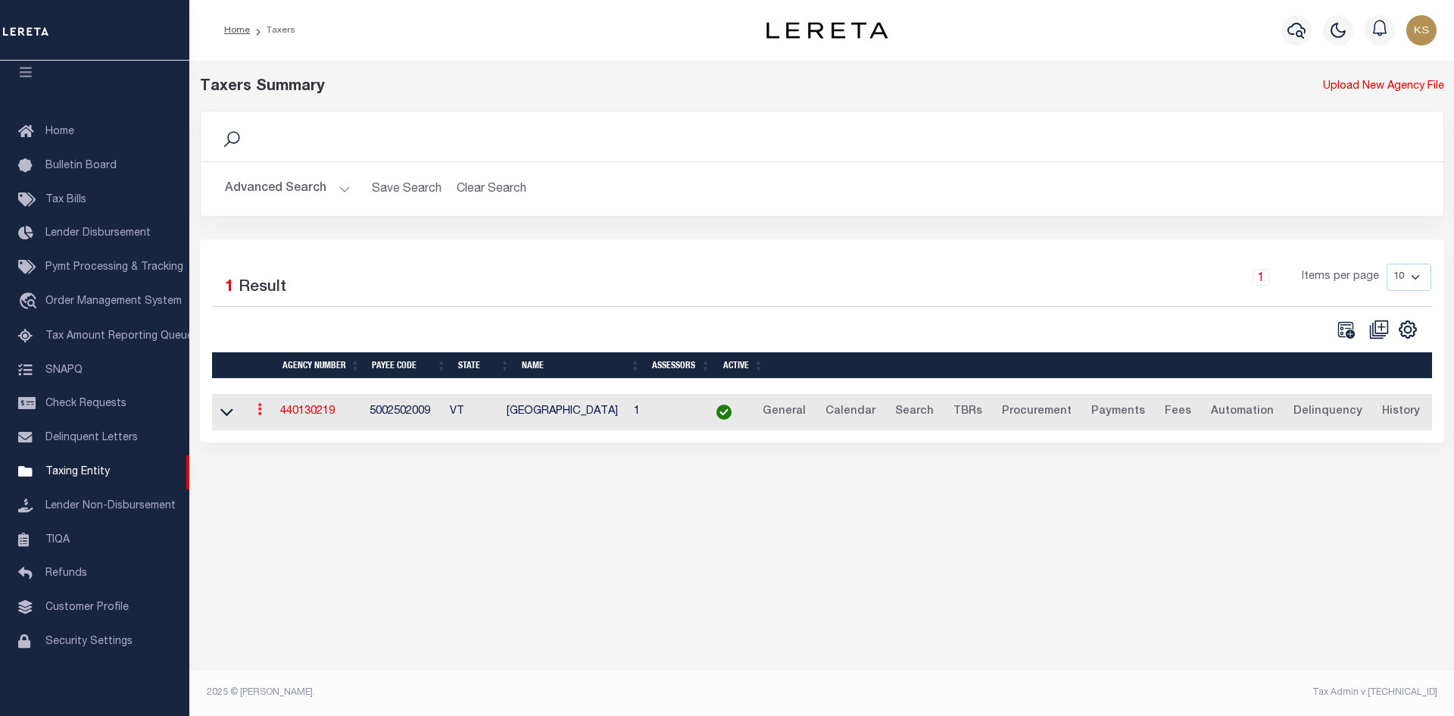
click at [262, 413] on icon at bounding box center [260, 409] width 5 height 12
click at [321, 462] on link "Clone agency" at bounding box center [304, 460] width 105 height 25
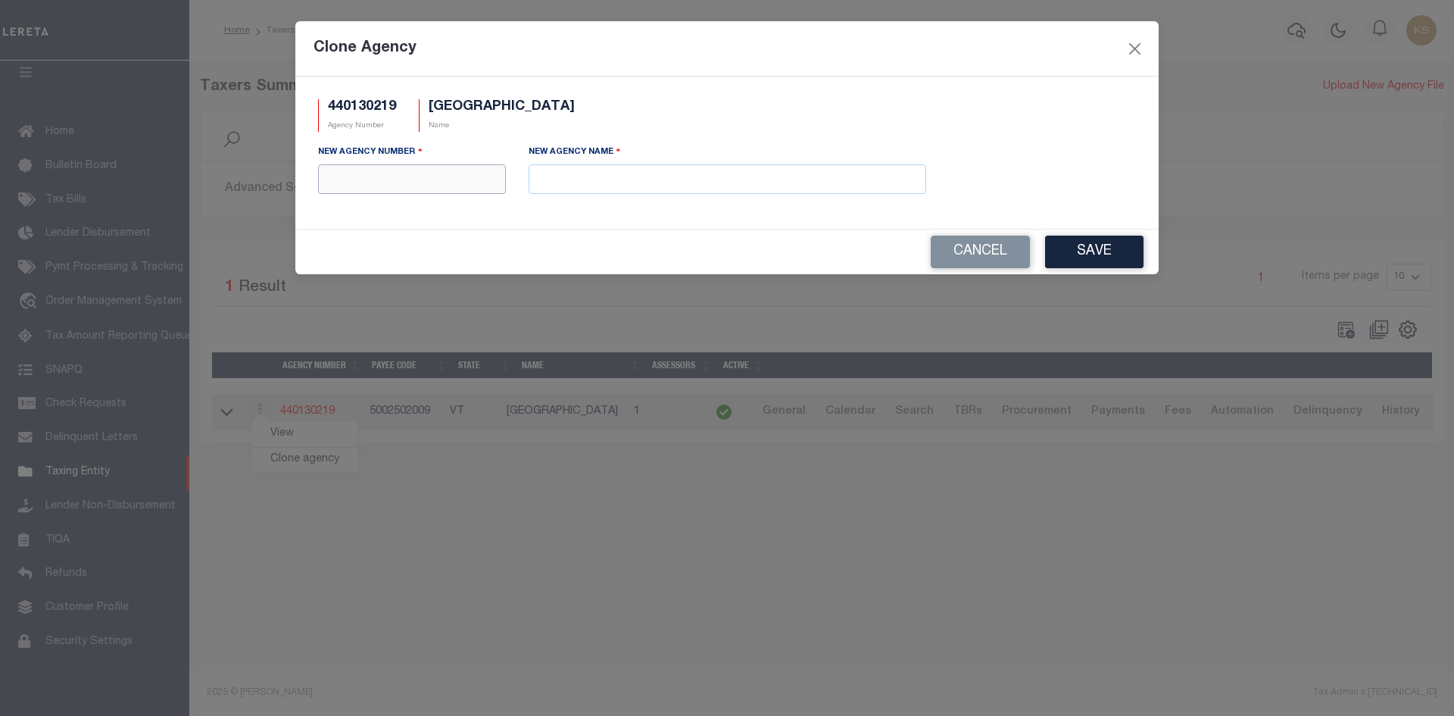
click at [404, 188] on input "text" at bounding box center [412, 179] width 188 height 30
click at [404, 187] on input "text" at bounding box center [412, 179] width 188 height 30
type input "440138219"
click at [779, 180] on input "text" at bounding box center [728, 179] width 398 height 30
click at [457, 179] on input "440138219" at bounding box center [412, 179] width 188 height 30
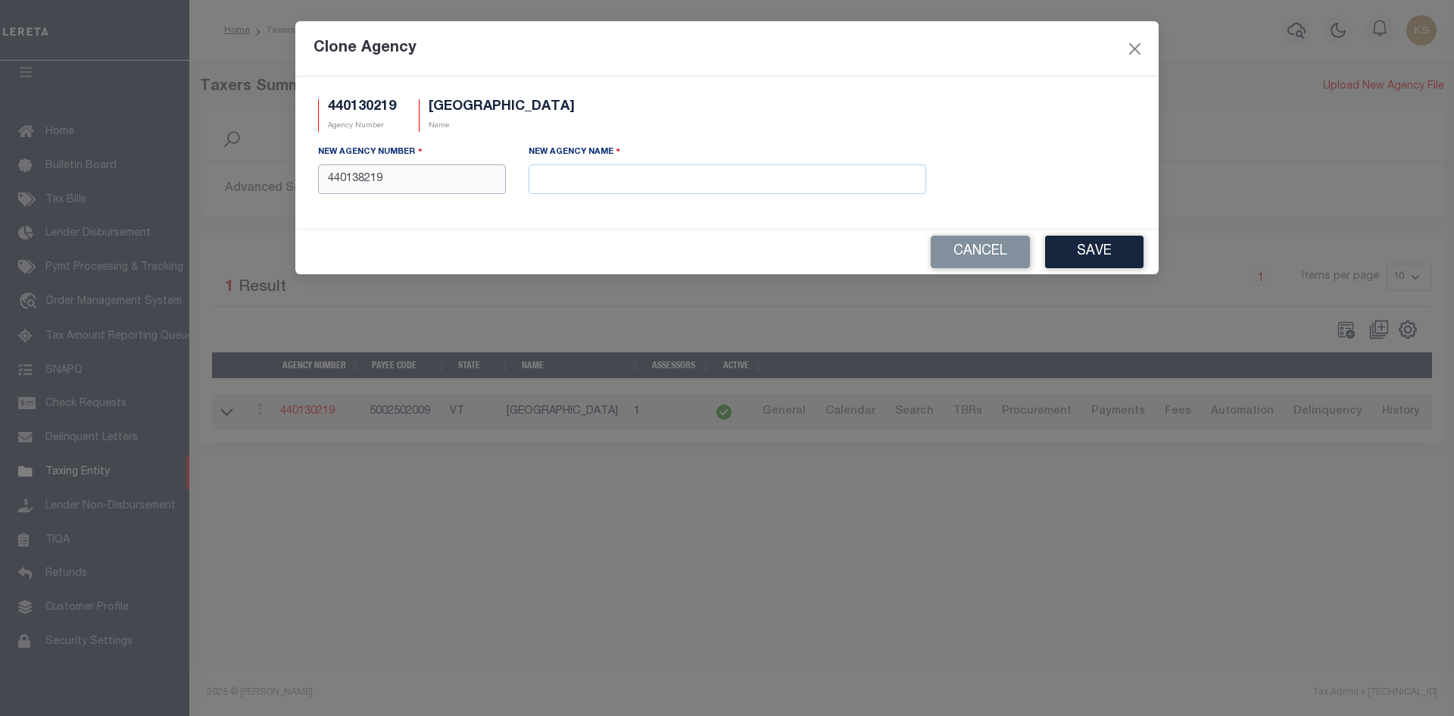
click at [457, 179] on input "440138219" at bounding box center [412, 179] width 188 height 30
type input "440138219"
click at [814, 176] on input "text" at bounding box center [728, 179] width 398 height 30
paste input "DUMMERSTON TOWN MOBILE HOMES"
type input "DUMMERSTON TOWN MOBILE HOMES"
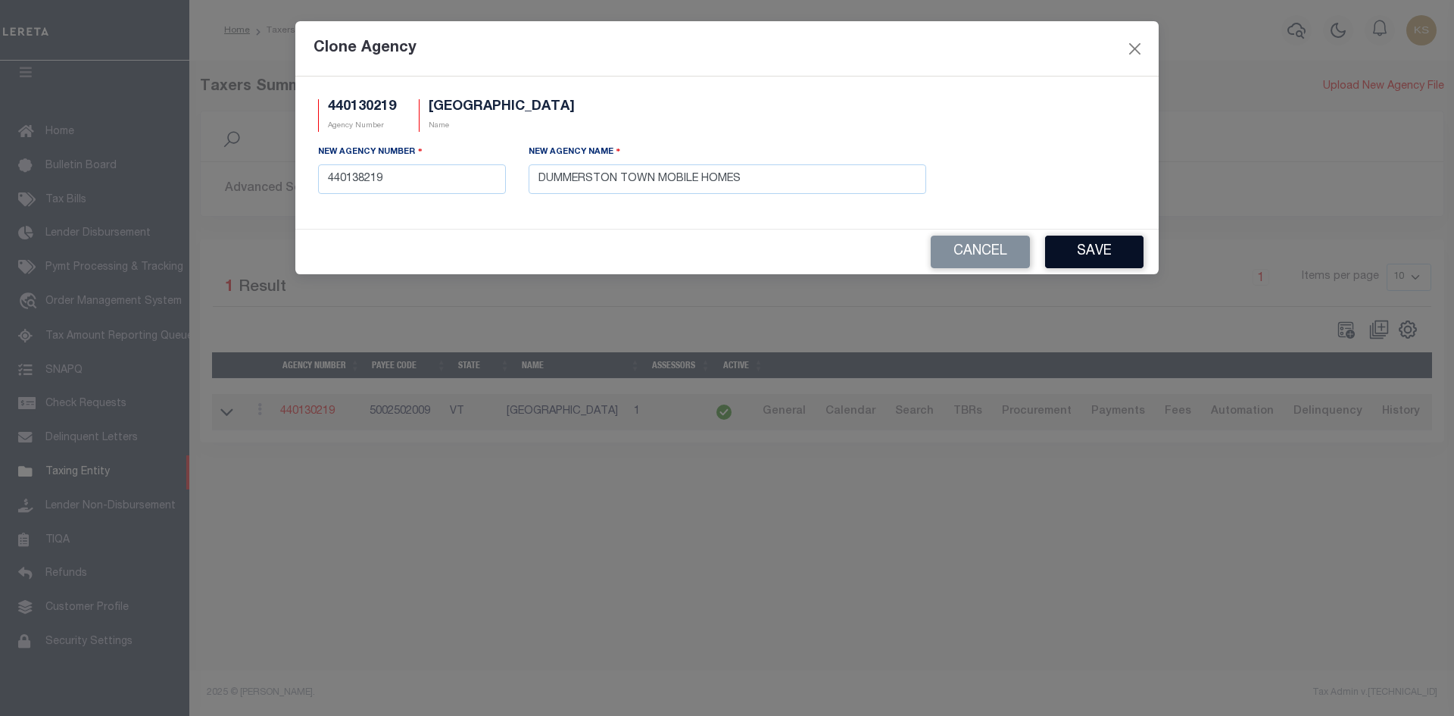
click at [1082, 251] on button "Save" at bounding box center [1094, 252] width 98 height 33
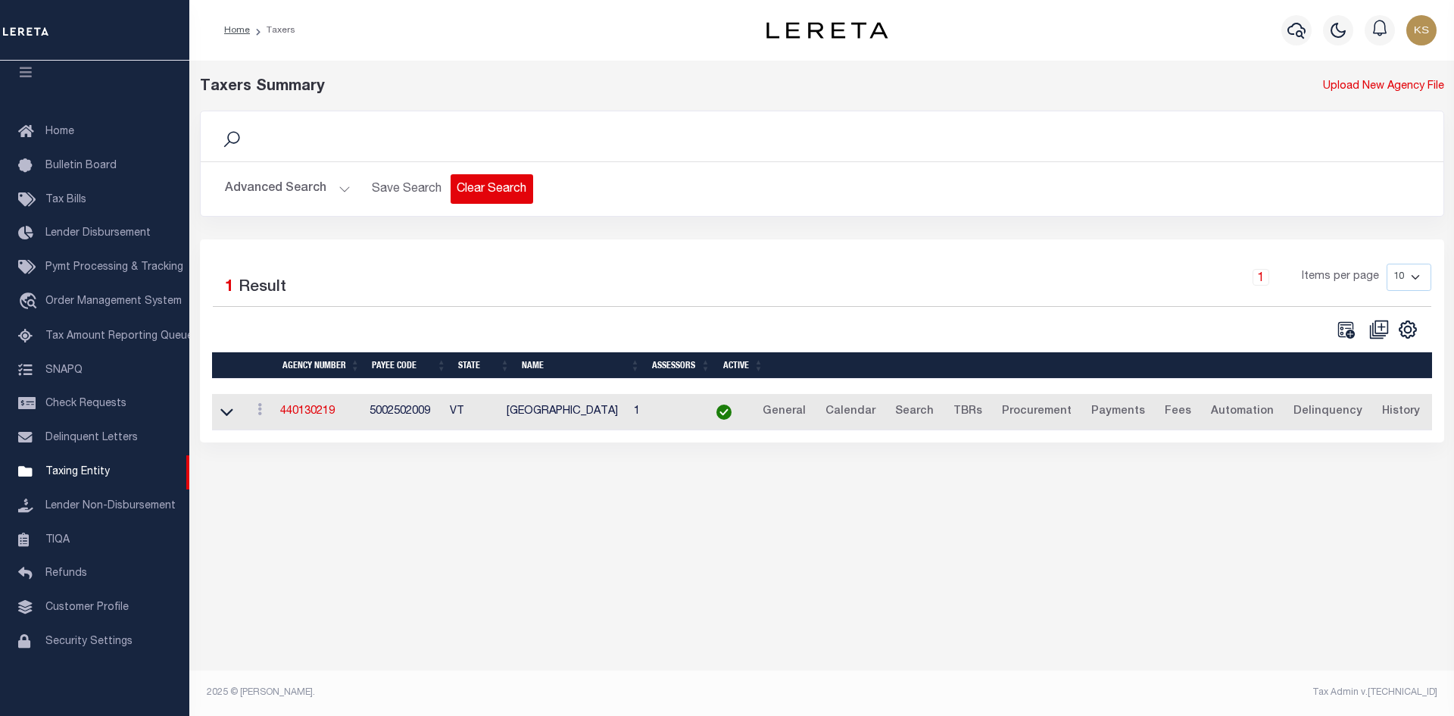
click at [479, 185] on button "Clear Search" at bounding box center [492, 189] width 83 height 30
select select
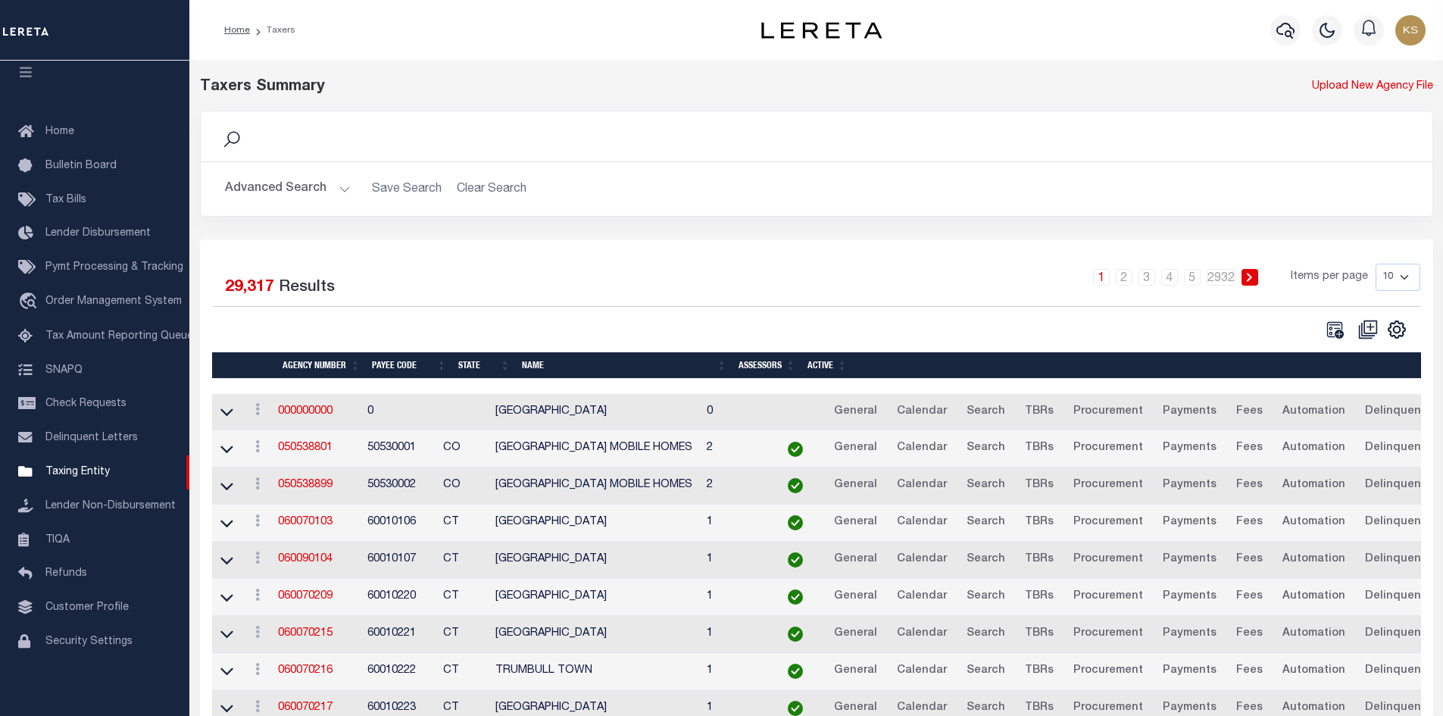
click at [289, 189] on button "Advanced Search" at bounding box center [288, 189] width 126 height 30
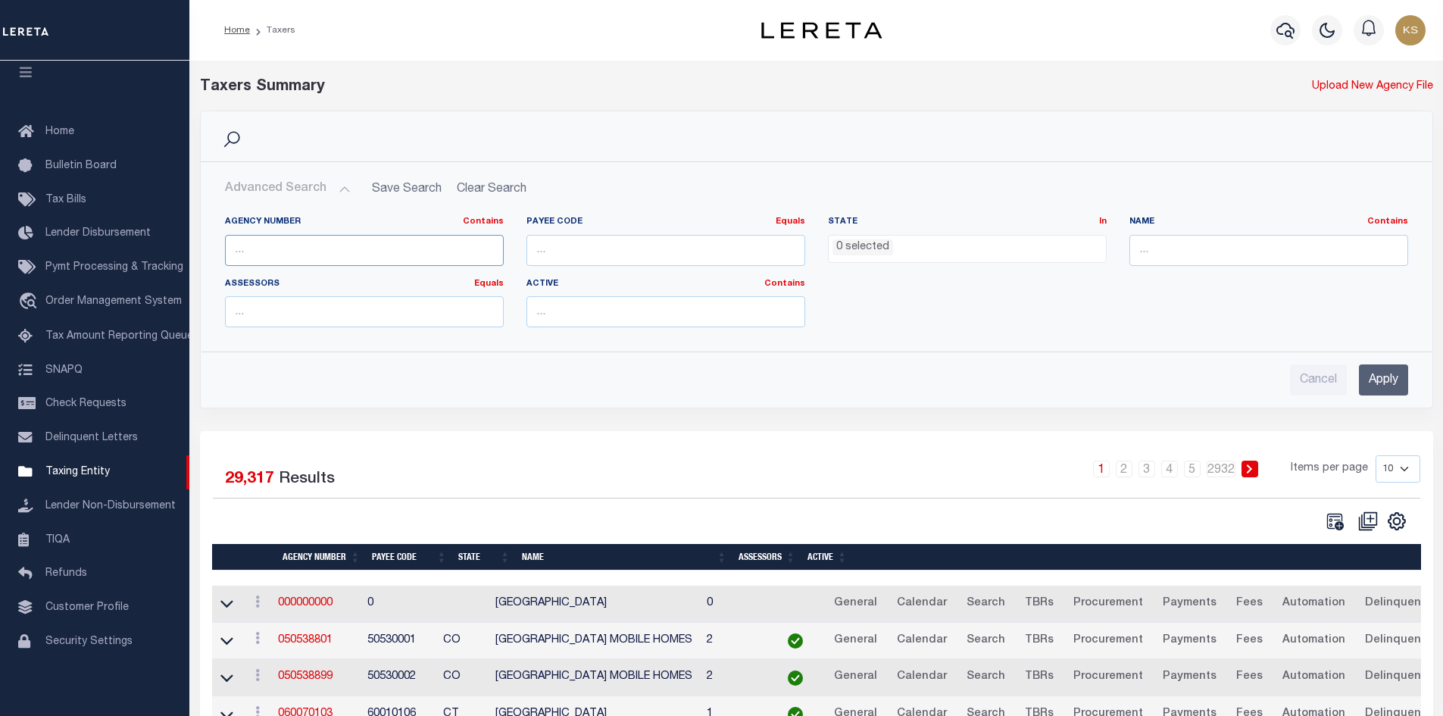
click at [330, 254] on input "text" at bounding box center [364, 250] width 279 height 31
type input "440138219"
click at [1386, 379] on input "Apply" at bounding box center [1383, 379] width 49 height 31
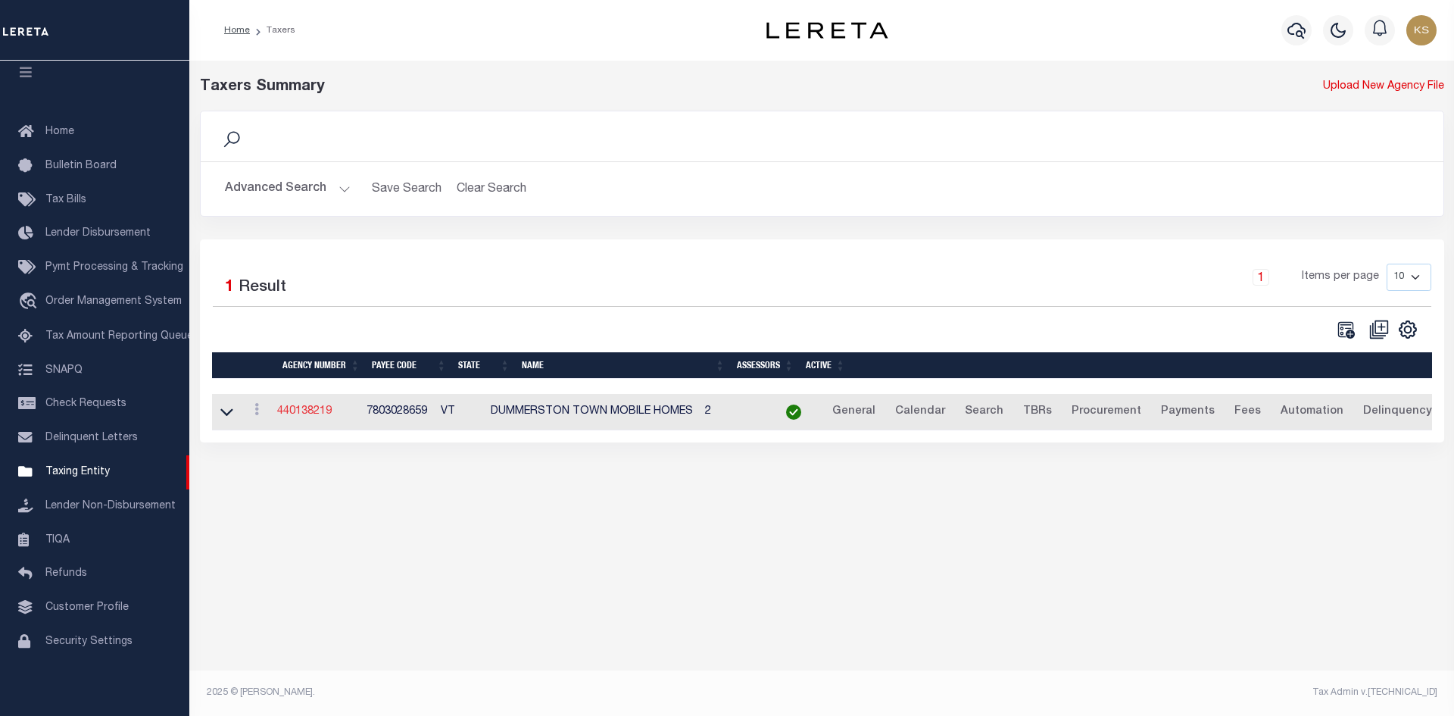
click at [325, 411] on link "440138219" at bounding box center [304, 411] width 55 height 11
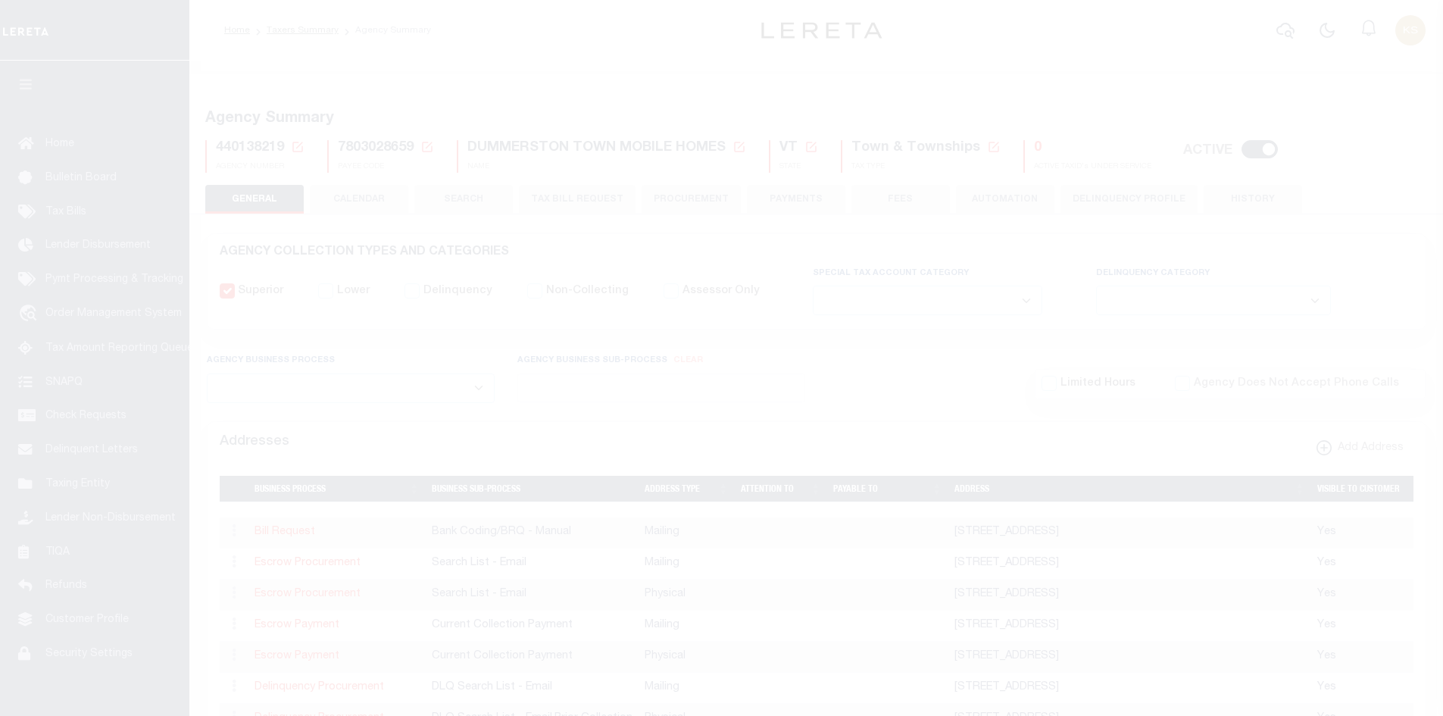
select select
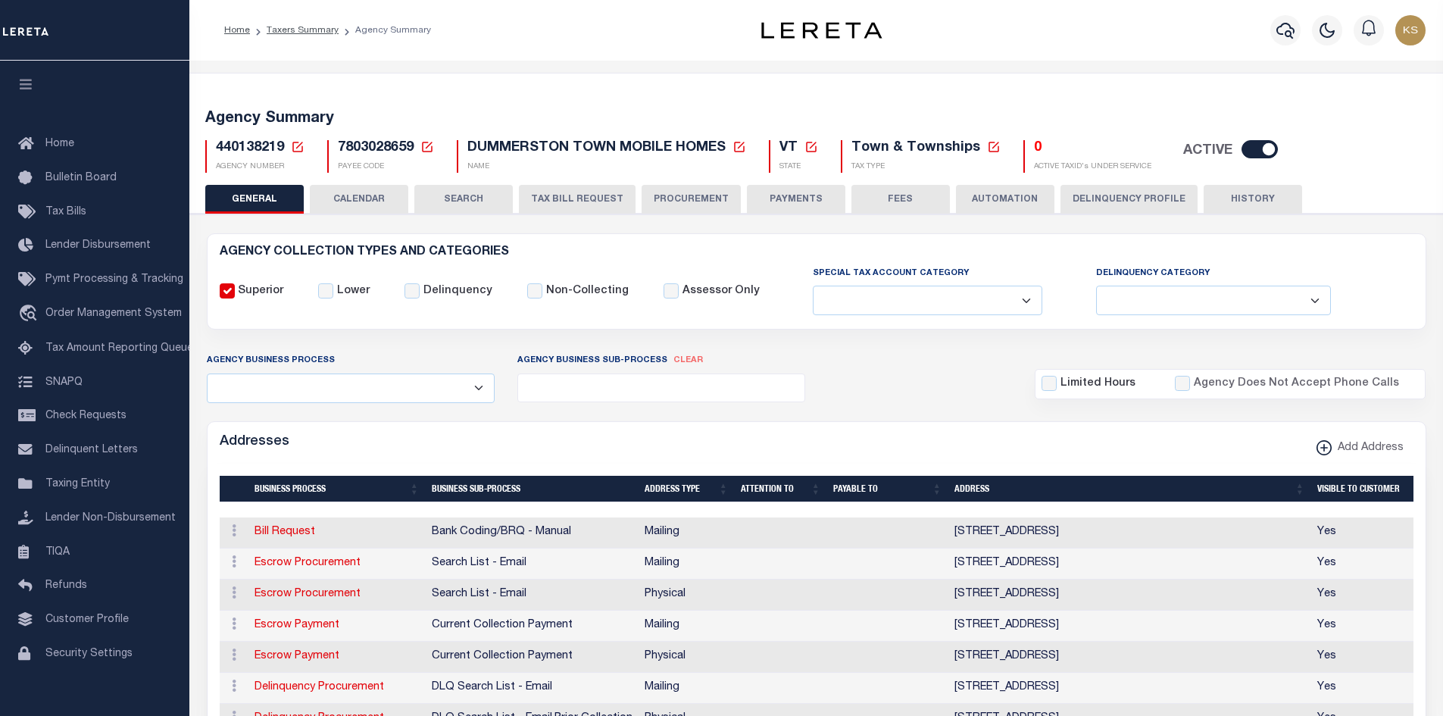
click at [988, 148] on icon at bounding box center [994, 147] width 14 height 14
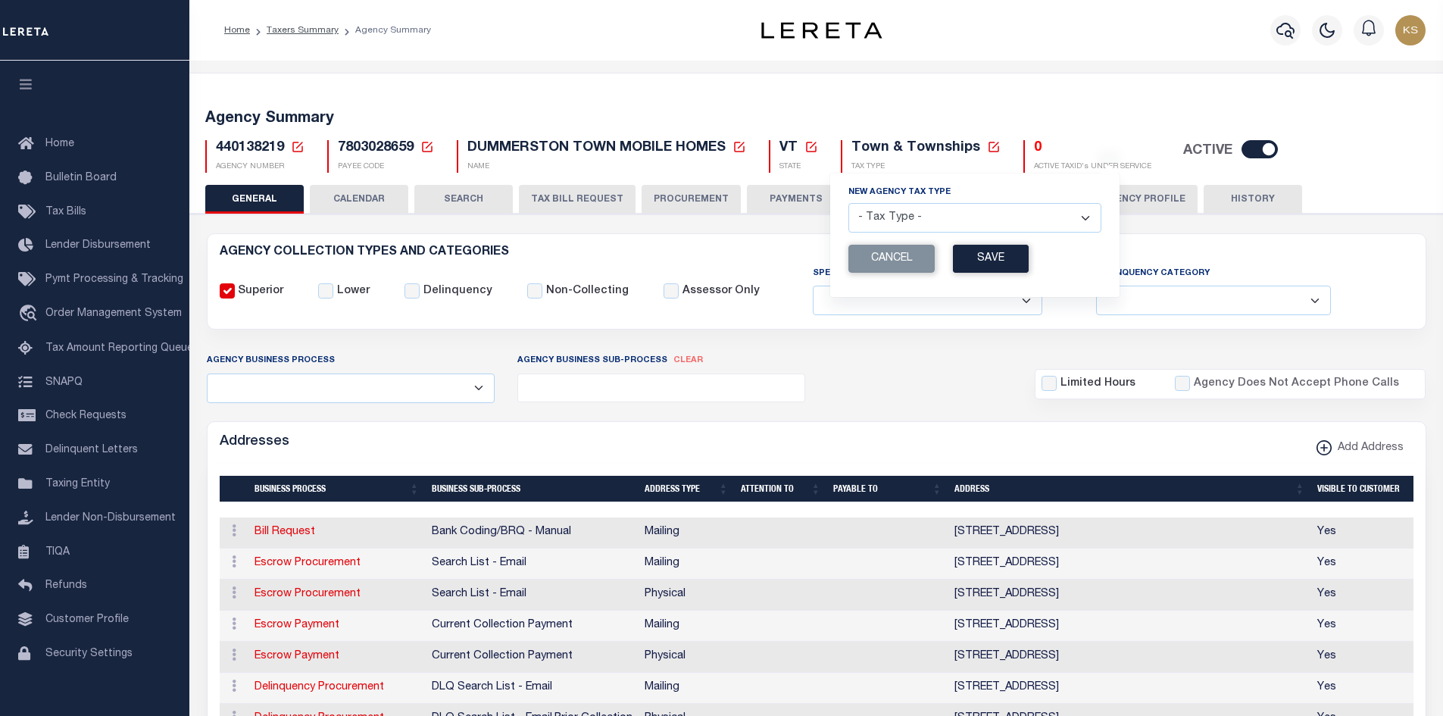
click at [1071, 226] on select "- Tax Type - Assessments Bonds Borough Central Collection Agency City Conversio…" at bounding box center [974, 218] width 253 height 30
select select "52"
click at [848, 204] on select "- Tax Type - Assessments Bonds Borough Central Collection Agency City Conversio…" at bounding box center [974, 218] width 253 height 30
click at [1013, 266] on button "Save" at bounding box center [991, 259] width 76 height 28
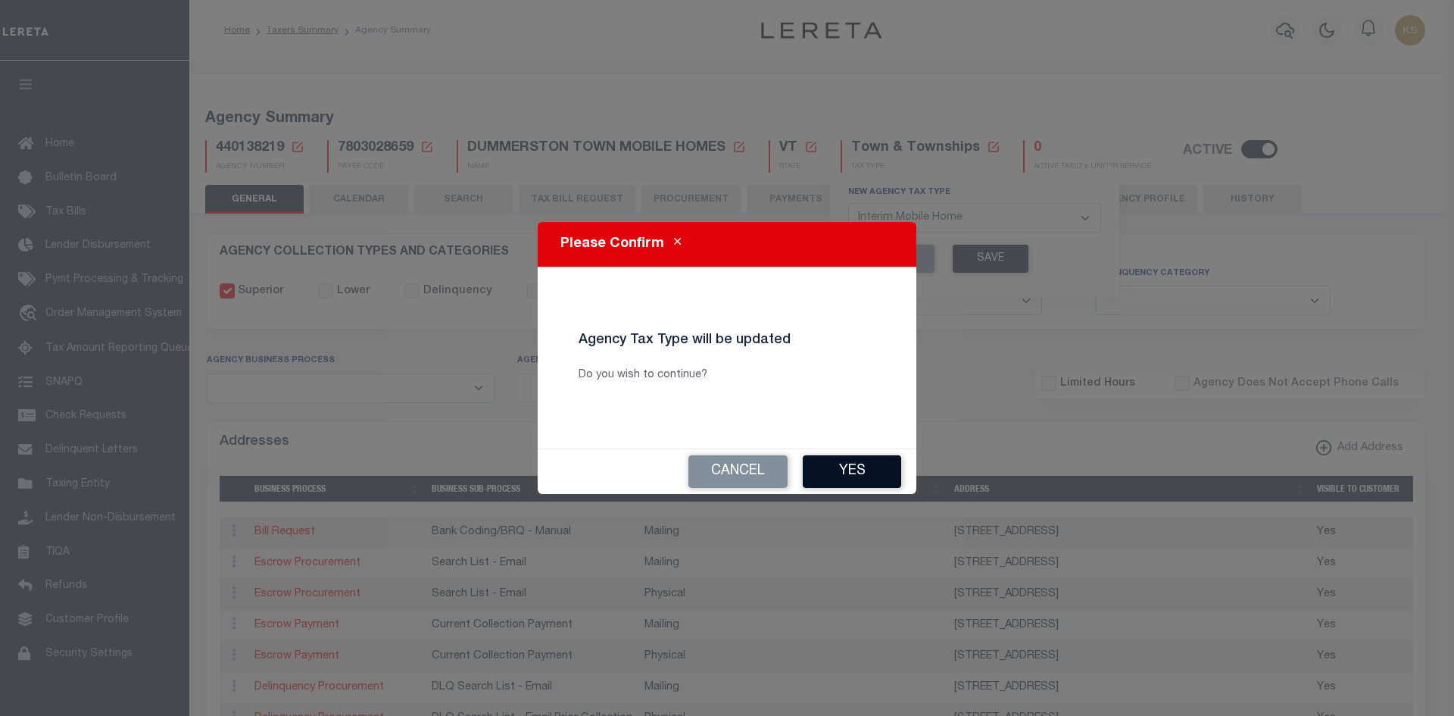
click at [888, 475] on button "Yes" at bounding box center [852, 471] width 98 height 33
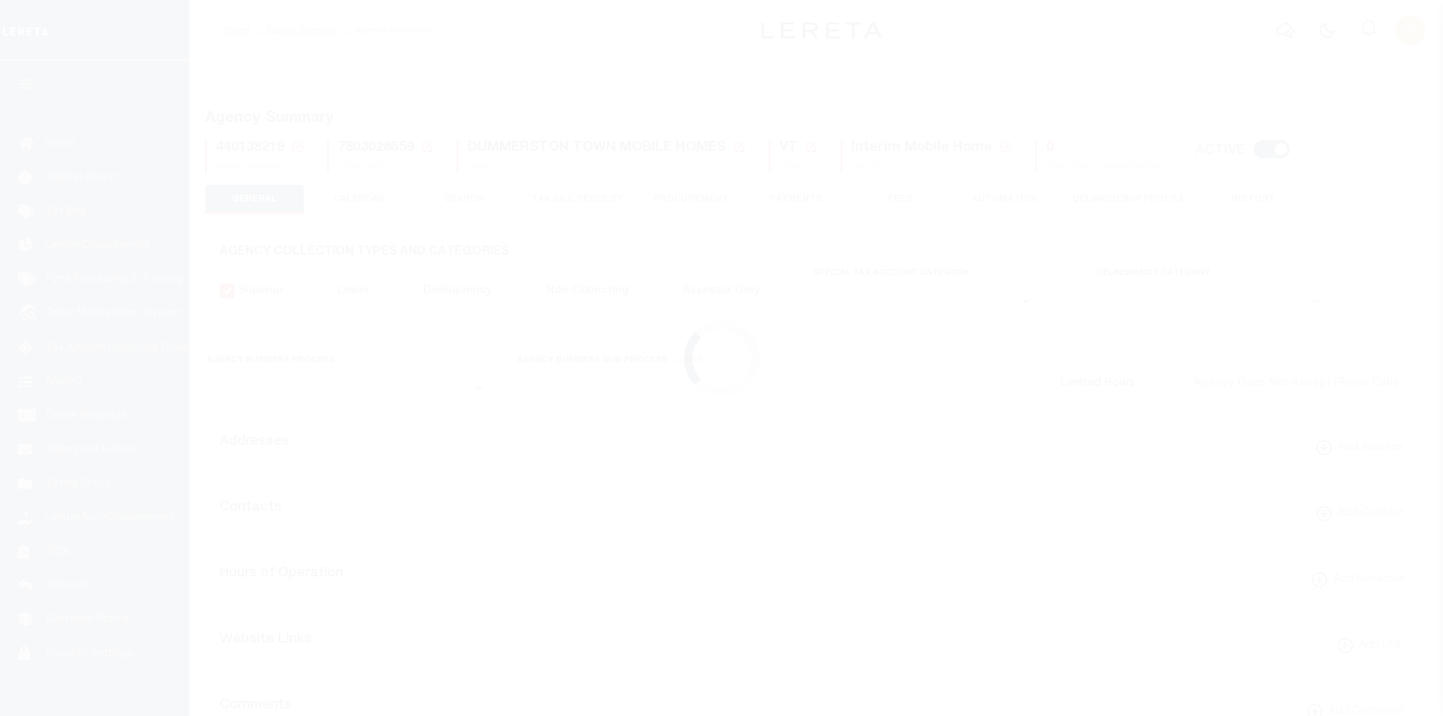
select select
